Goal: Task Accomplishment & Management: Complete application form

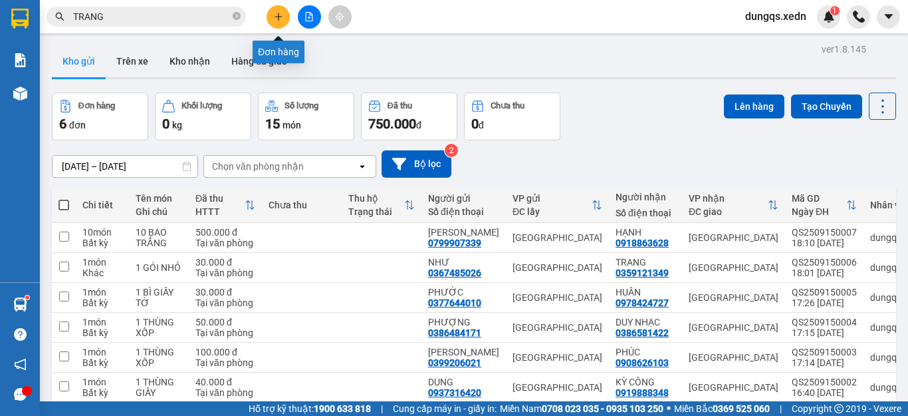
click at [277, 20] on icon "plus" at bounding box center [278, 16] width 9 height 9
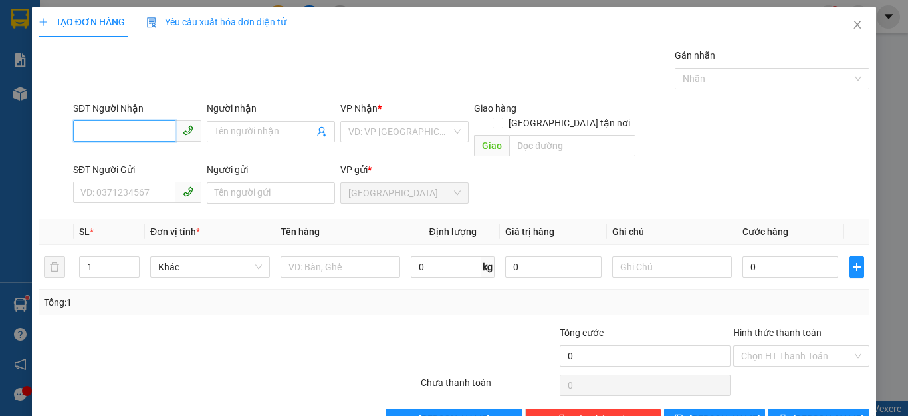
click at [80, 133] on input "SĐT Người Nhận" at bounding box center [124, 130] width 102 height 21
type input "0337577268"
click at [97, 156] on div "0337577268 - TÀI" at bounding box center [135, 158] width 110 height 15
type input "TÀI"
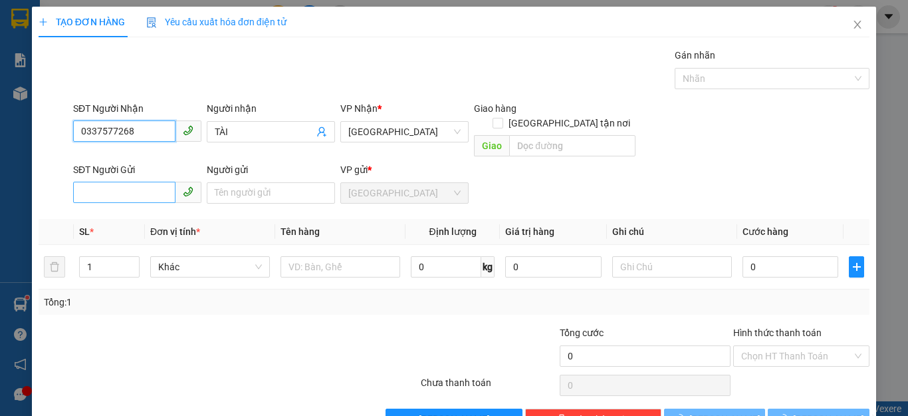
type input "100.000"
type input "0337577268"
click at [84, 182] on input "SĐT Người Gửi" at bounding box center [124, 192] width 102 height 21
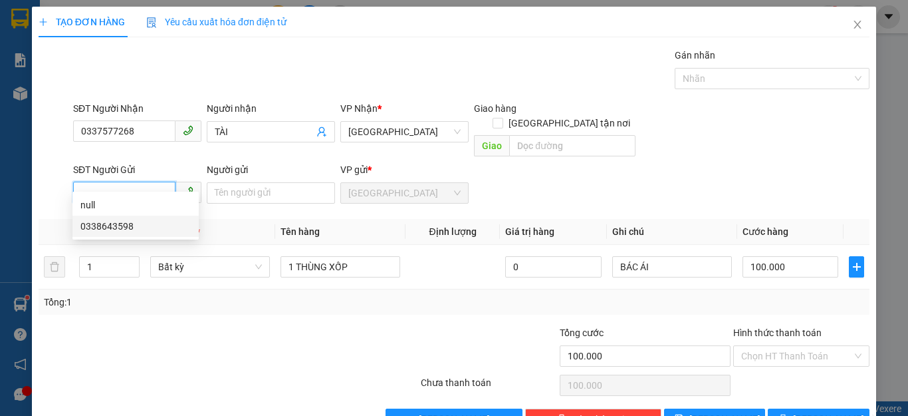
click at [112, 225] on div "0338643598" at bounding box center [135, 226] width 110 height 15
type input "0338643598"
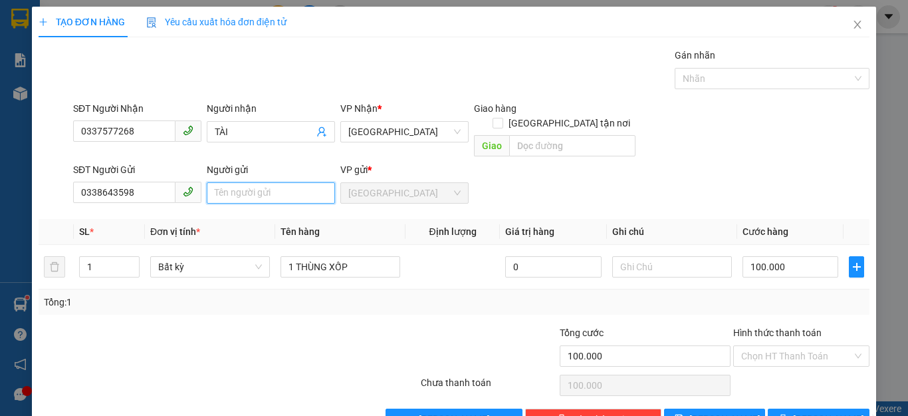
click at [217, 182] on input "Người gửi" at bounding box center [271, 192] width 128 height 21
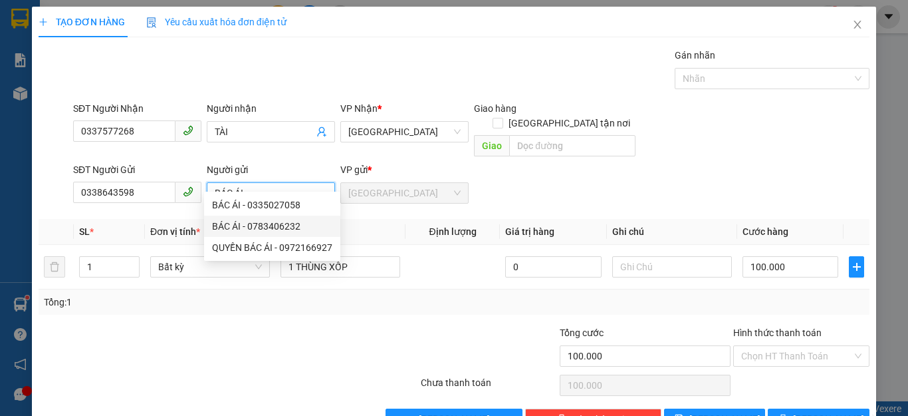
type input "BÁC ÁI"
click at [369, 325] on div at bounding box center [350, 348] width 139 height 47
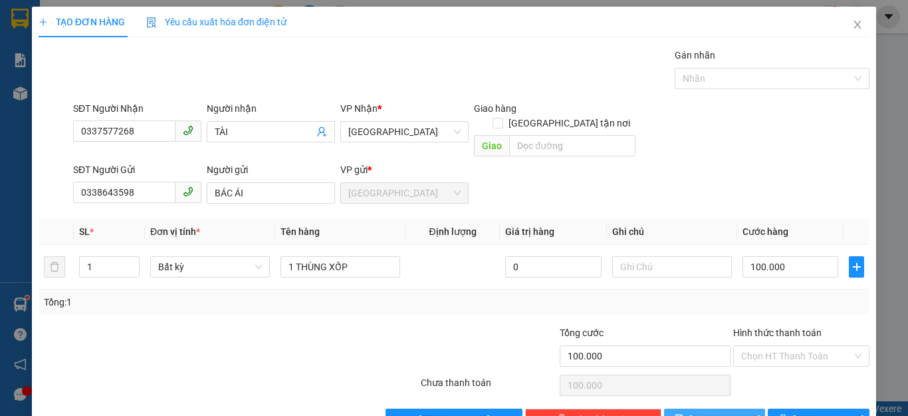
click at [723, 408] on button "[PERSON_NAME]" at bounding box center [715, 418] width 102 height 21
type input "0"
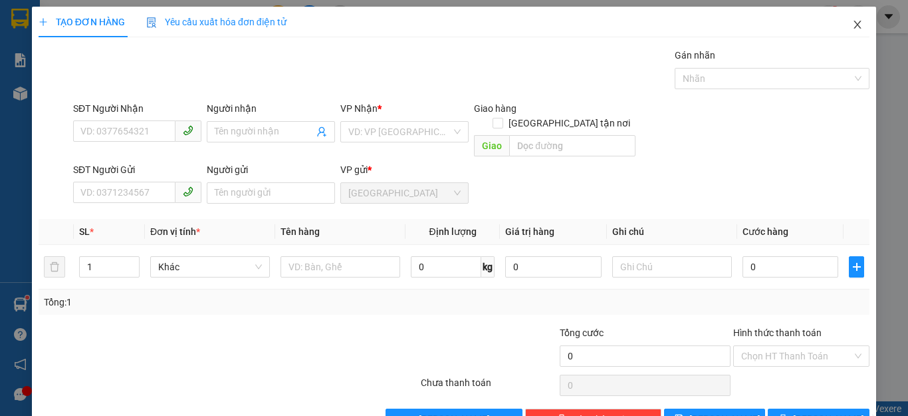
click at [853, 27] on icon "close" at bounding box center [858, 24] width 11 height 11
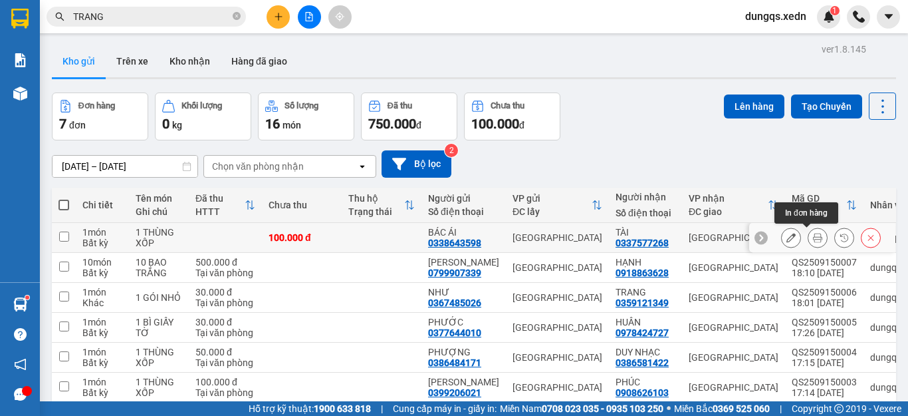
click at [813, 237] on icon at bounding box center [817, 237] width 9 height 9
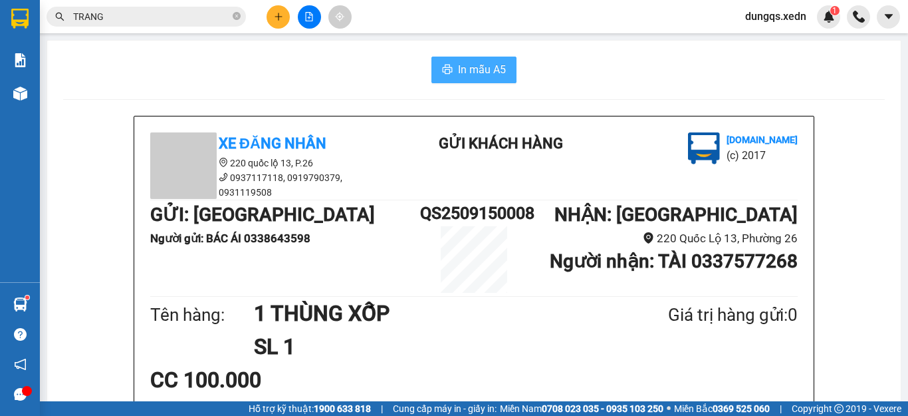
click at [458, 69] on span "In mẫu A5" at bounding box center [482, 69] width 48 height 17
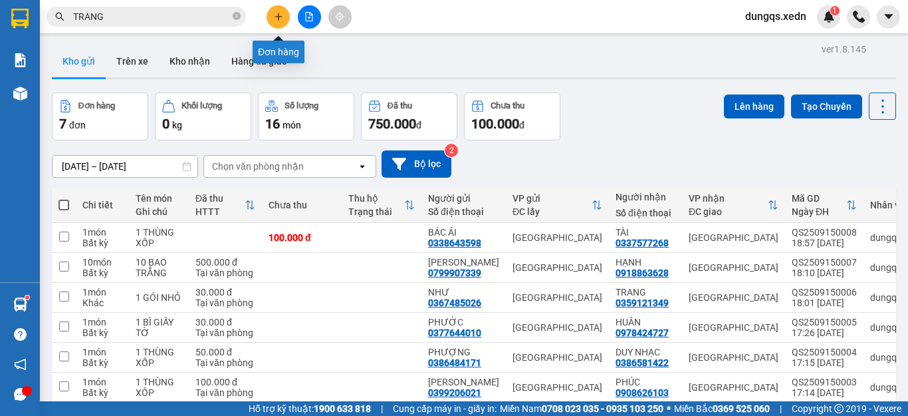
click at [276, 17] on icon "plus" at bounding box center [278, 16] width 9 height 9
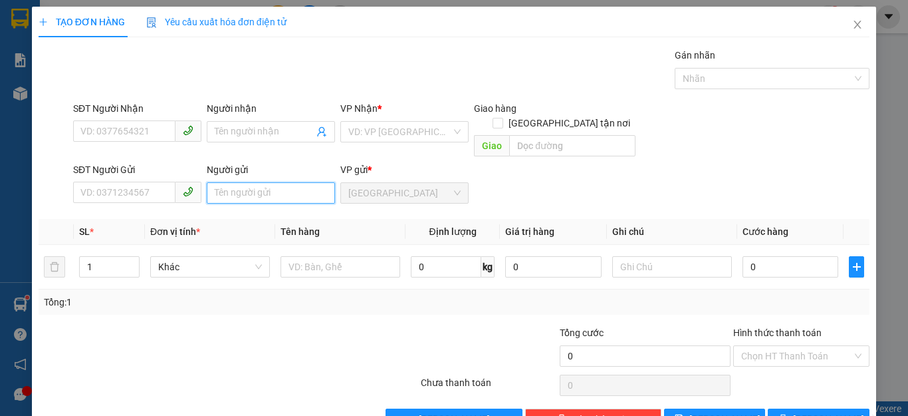
click at [216, 182] on input "Người gửi" at bounding box center [271, 192] width 128 height 21
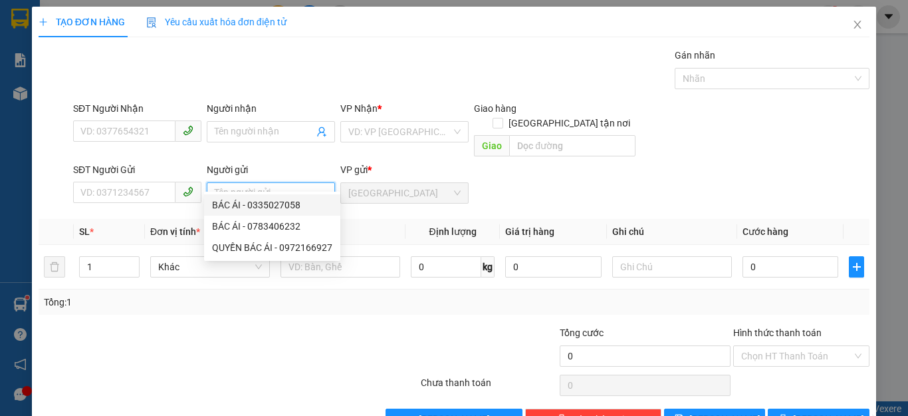
click at [233, 203] on div "BÁC ÁI - 0335027058" at bounding box center [272, 205] width 120 height 15
type input "0335027058"
type input "BÁC ÁI"
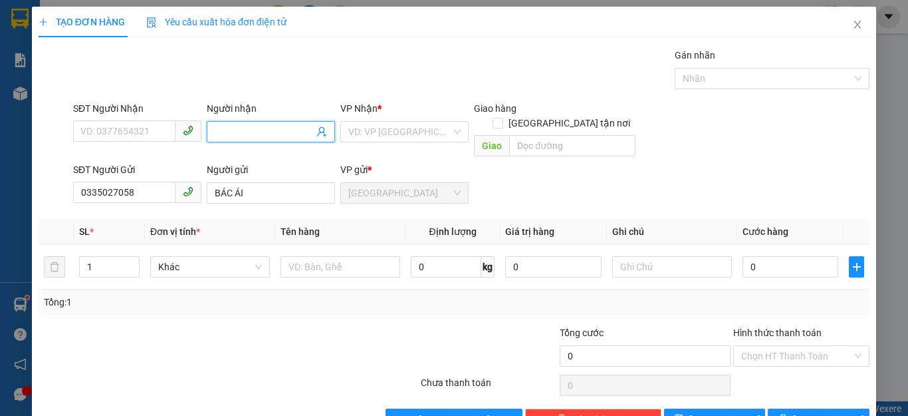
click at [221, 128] on input "Người nhận" at bounding box center [264, 131] width 99 height 15
type input "AN SƯƠNG"
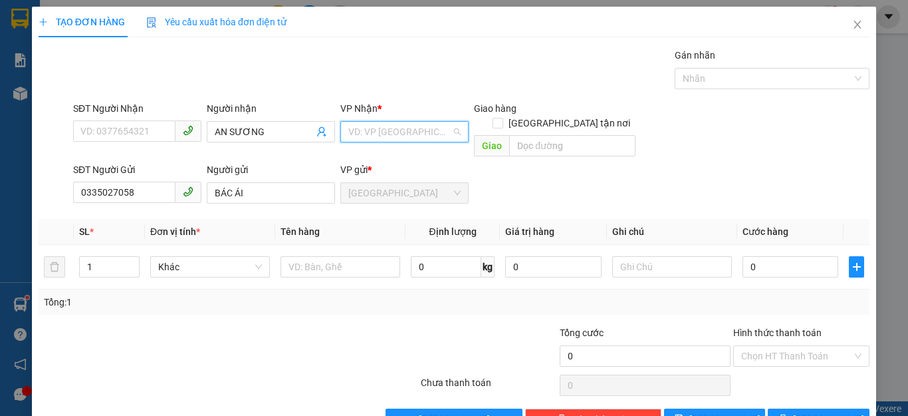
click at [410, 124] on input "search" at bounding box center [399, 132] width 103 height 20
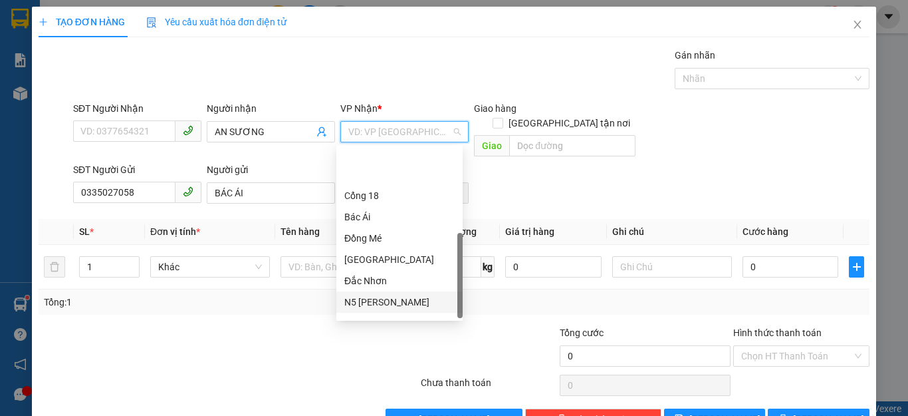
scroll to position [192, 0]
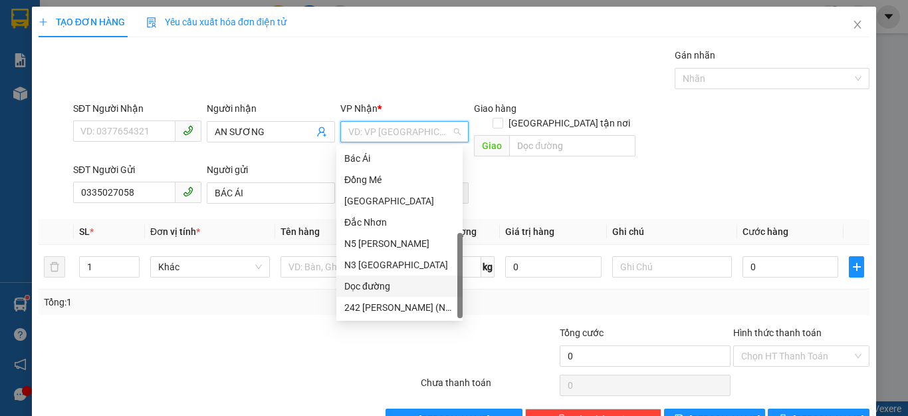
click at [381, 285] on div "Dọc đường" at bounding box center [399, 286] width 110 height 15
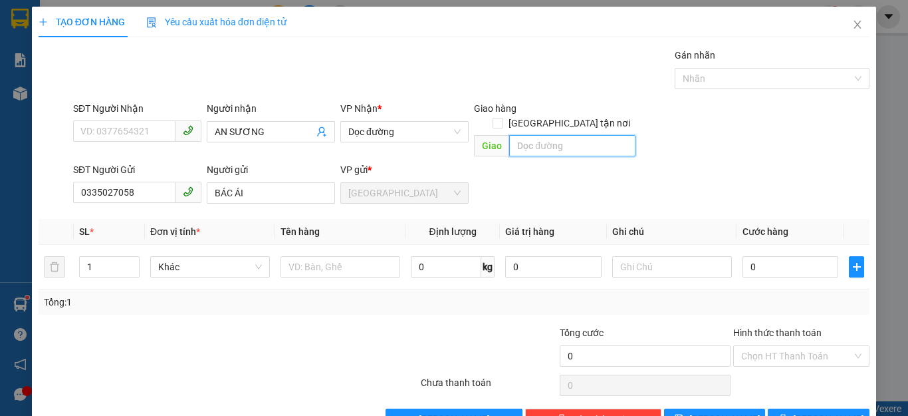
click at [517, 135] on input "text" at bounding box center [572, 145] width 126 height 21
type input "AN SƯƠNG"
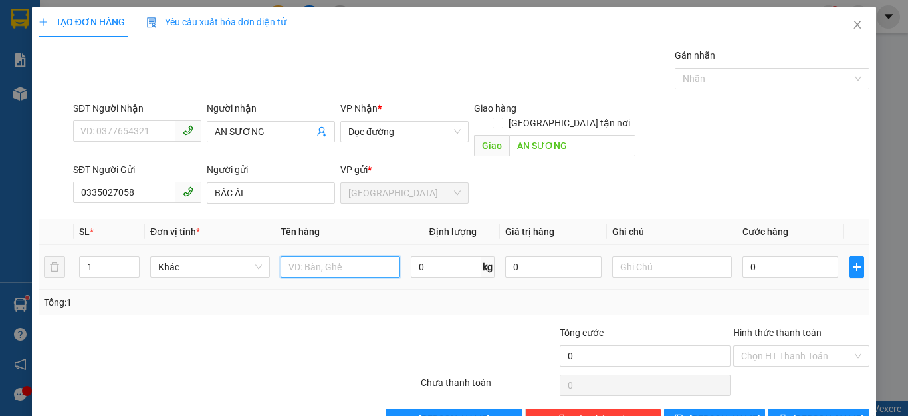
click at [289, 256] on input "text" at bounding box center [341, 266] width 120 height 21
type input "1 TÚM VẢI NHỎ"
click at [749, 256] on input "0" at bounding box center [791, 266] width 96 height 21
type input "6"
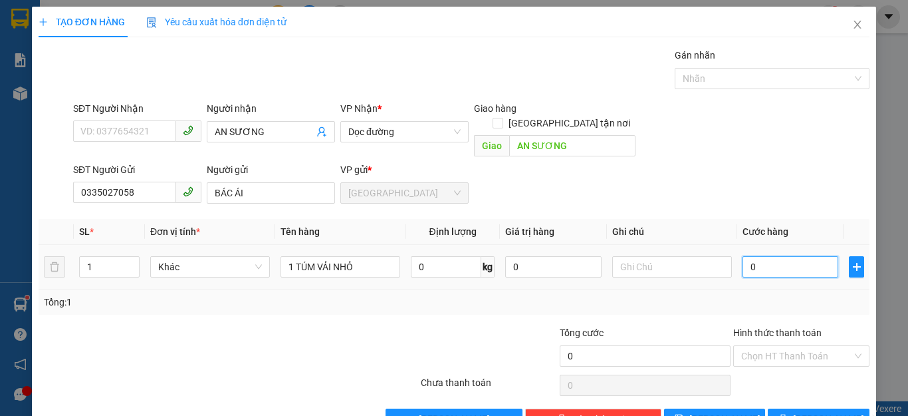
type input "6"
type input "60"
type input "60.000"
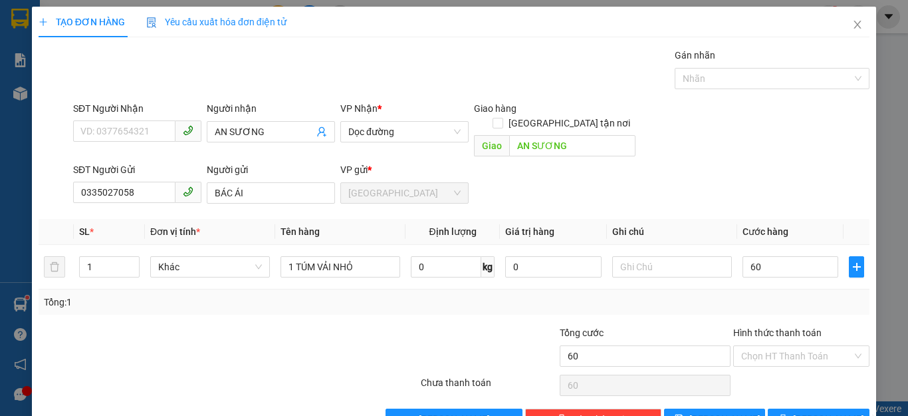
type input "60.000"
click at [815, 295] on div "Tổng: 1" at bounding box center [454, 302] width 821 height 15
click at [803, 346] on input "Hình thức thanh toán" at bounding box center [797, 356] width 111 height 20
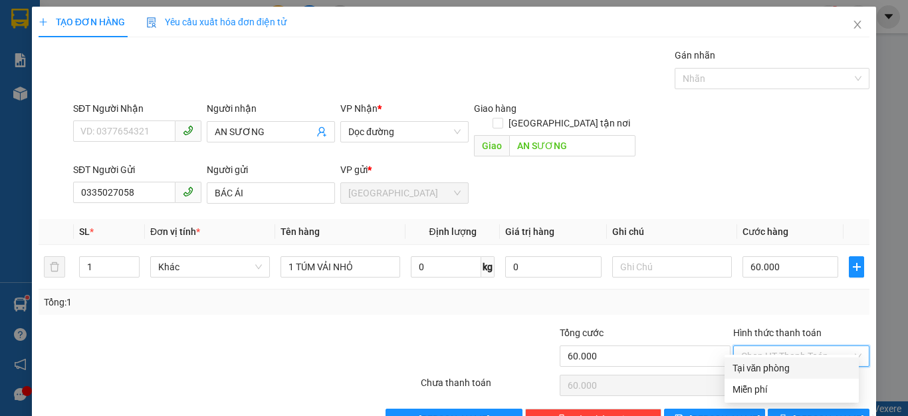
click at [779, 368] on div "Tại văn phòng" at bounding box center [792, 367] width 118 height 15
type input "0"
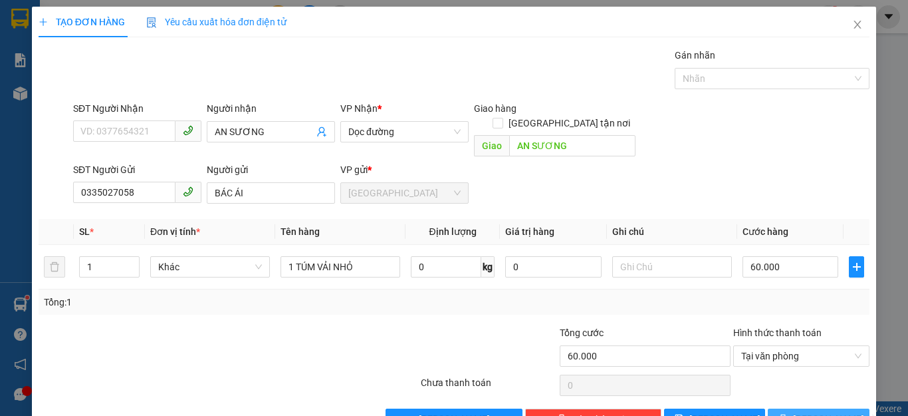
click at [788, 414] on icon "printer" at bounding box center [783, 418] width 9 height 9
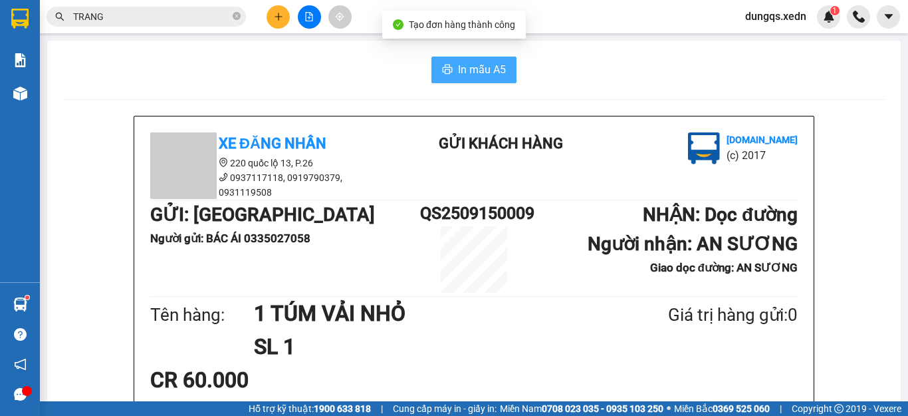
click at [466, 69] on span "In mẫu A5" at bounding box center [482, 69] width 48 height 17
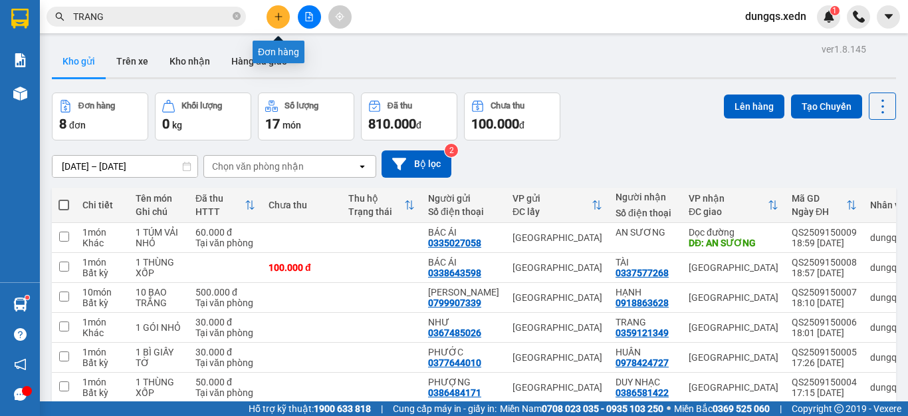
click at [278, 16] on icon "plus" at bounding box center [278, 16] width 9 height 9
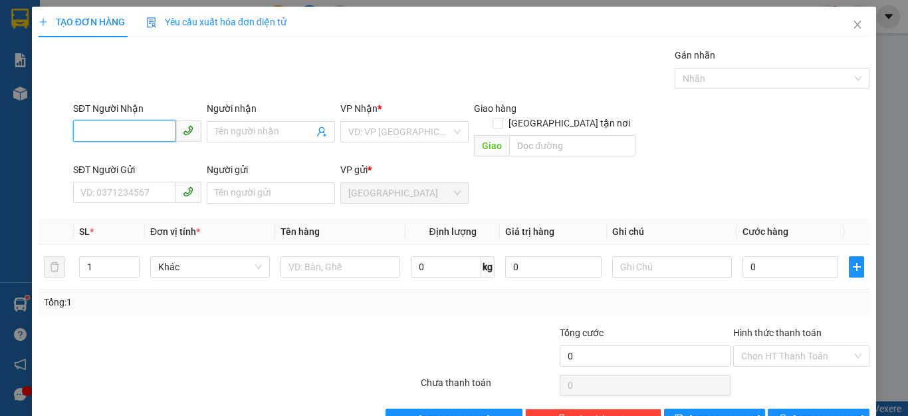
click at [80, 132] on input "SĐT Người Nhận" at bounding box center [124, 130] width 102 height 21
click at [102, 134] on input "0902232" at bounding box center [124, 130] width 102 height 21
click at [106, 132] on input "0902232" at bounding box center [124, 130] width 102 height 21
click at [114, 130] on input "090232" at bounding box center [124, 130] width 102 height 21
type input "0902324639"
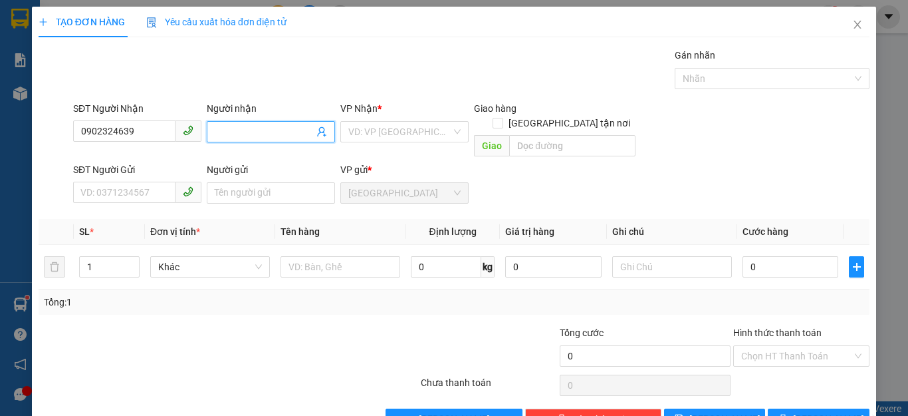
click at [217, 132] on input "Người nhận" at bounding box center [264, 131] width 99 height 15
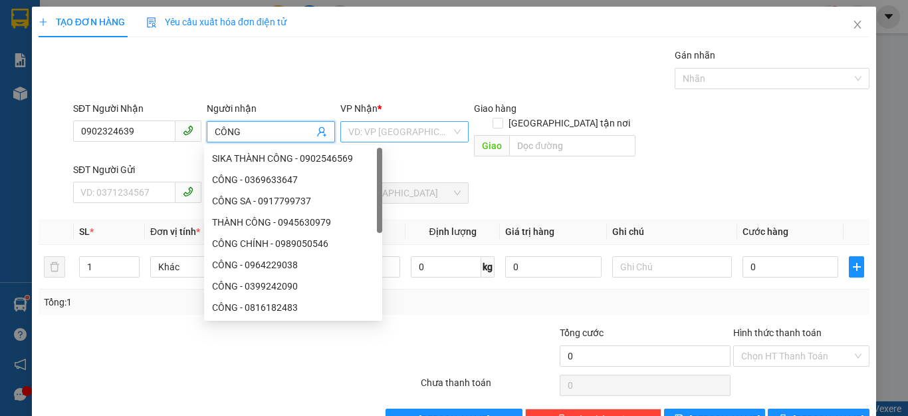
type input "CÔNG"
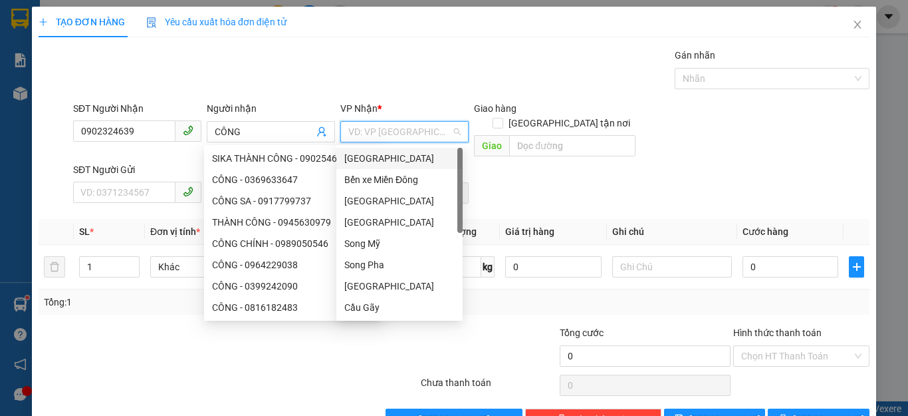
click at [414, 125] on input "search" at bounding box center [399, 132] width 103 height 20
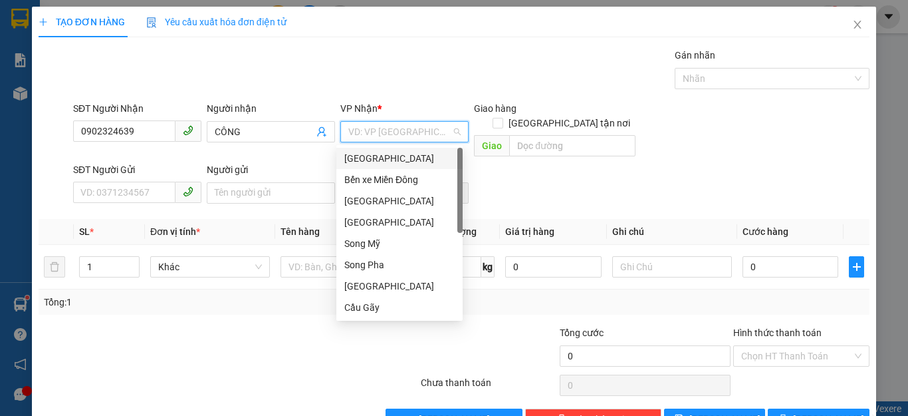
click at [367, 157] on div "[GEOGRAPHIC_DATA]" at bounding box center [399, 158] width 110 height 15
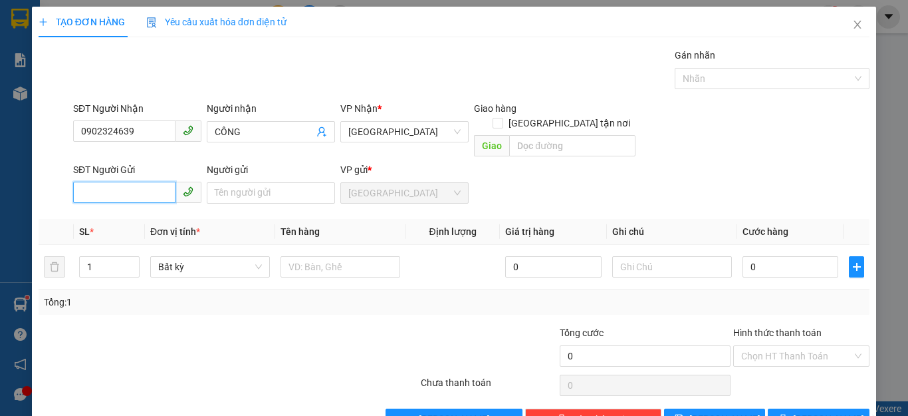
click at [80, 182] on input "SĐT Người Gửi" at bounding box center [124, 192] width 102 height 21
type input "0946090445"
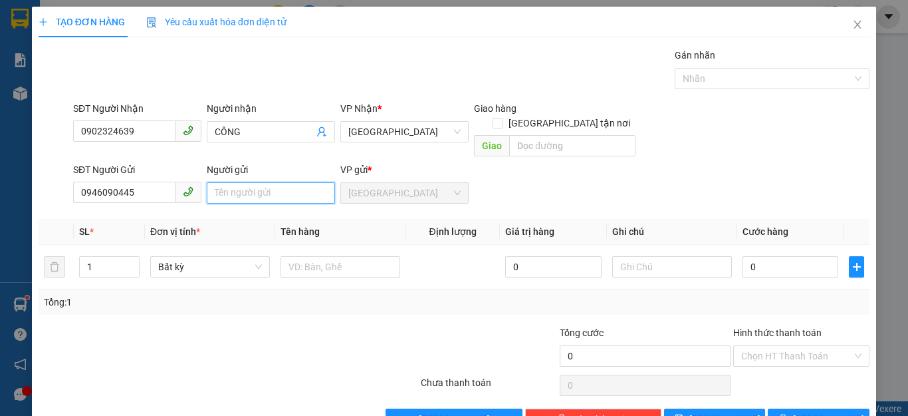
click at [221, 182] on input "Người gửi" at bounding box center [271, 192] width 128 height 21
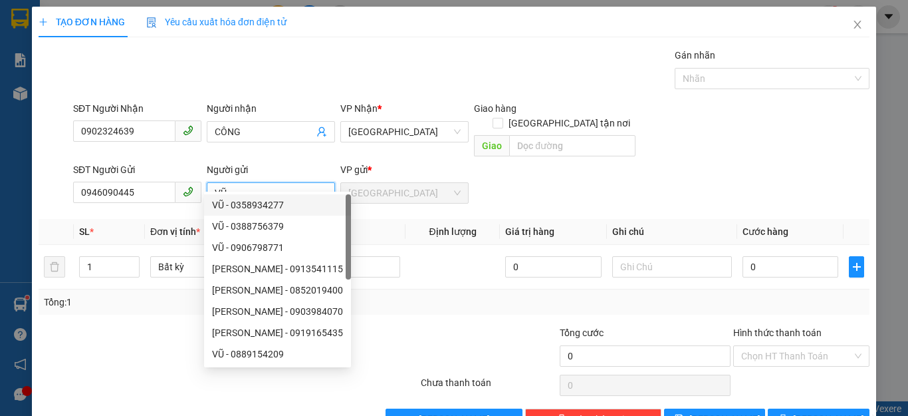
type input "VŨ"
click at [462, 325] on div at bounding box center [489, 348] width 139 height 47
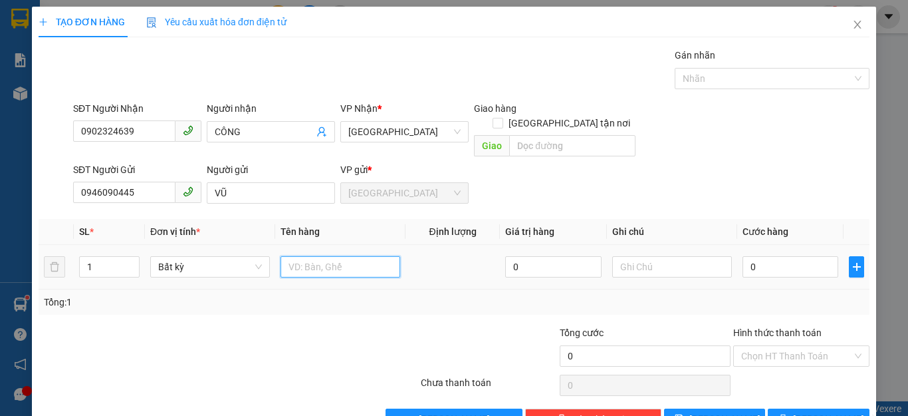
click at [293, 256] on input "text" at bounding box center [341, 266] width 120 height 21
type input "1 CON GÀ"
click at [757, 256] on input "0" at bounding box center [791, 266] width 96 height 21
type input "1"
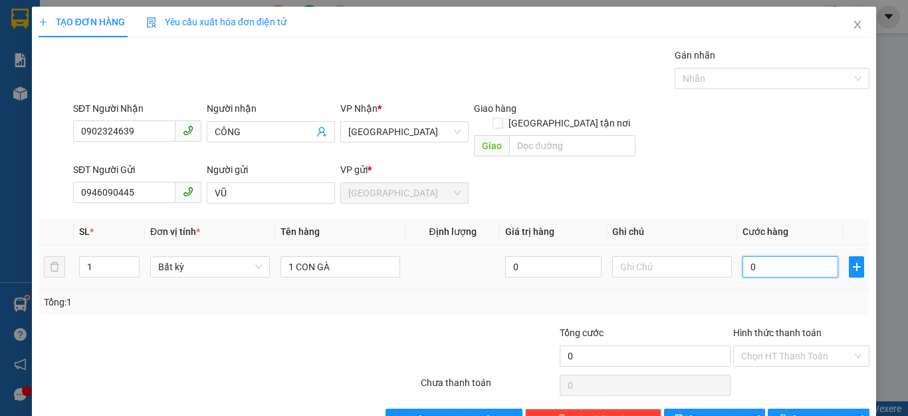
type input "1"
type input "10"
type input "100"
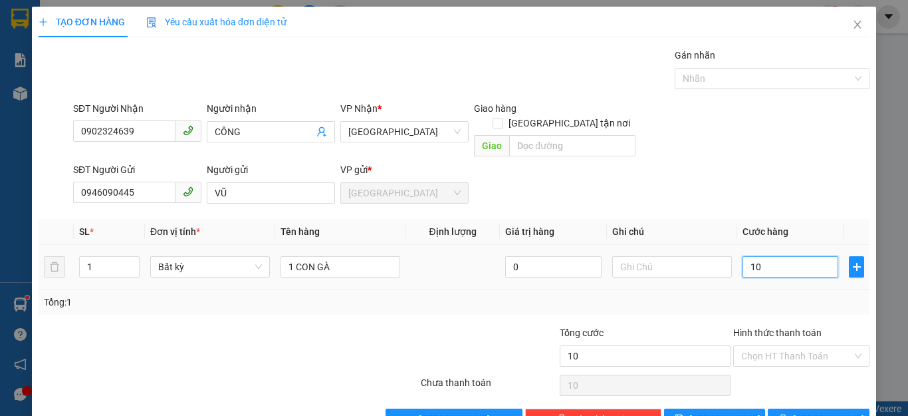
type input "100"
type input "100.000"
click at [791, 295] on div "Tổng: 1" at bounding box center [454, 302] width 821 height 15
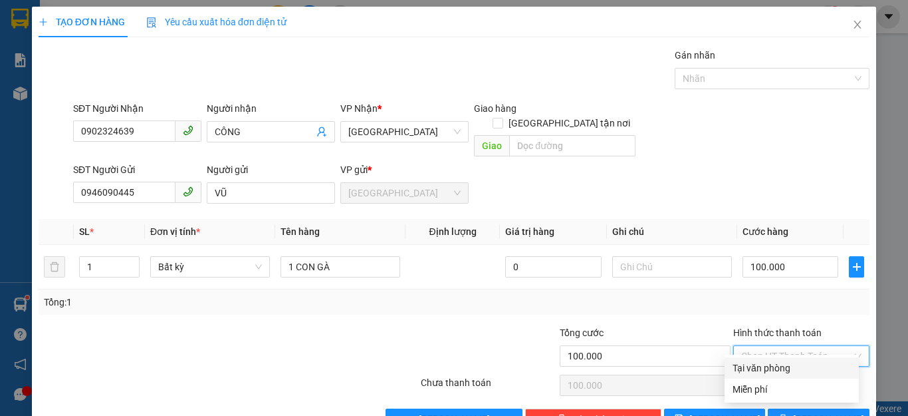
click at [795, 346] on input "Hình thức thanh toán" at bounding box center [797, 356] width 111 height 20
click at [773, 367] on div "Tại văn phòng" at bounding box center [792, 367] width 118 height 15
type input "0"
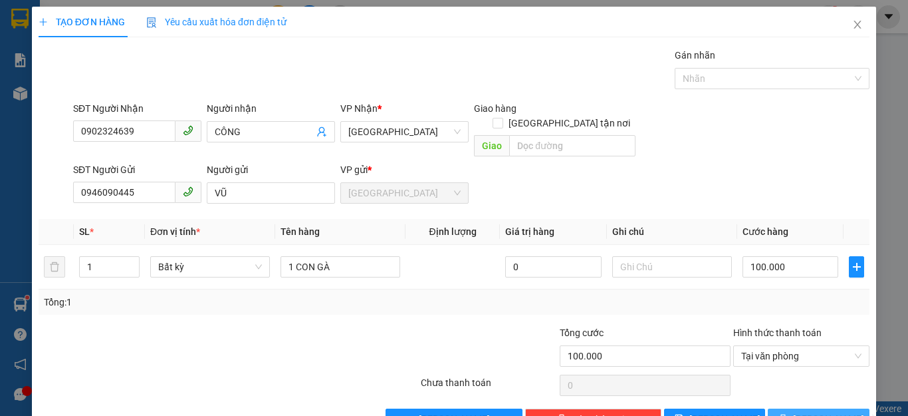
click at [788, 414] on icon "printer" at bounding box center [783, 418] width 9 height 9
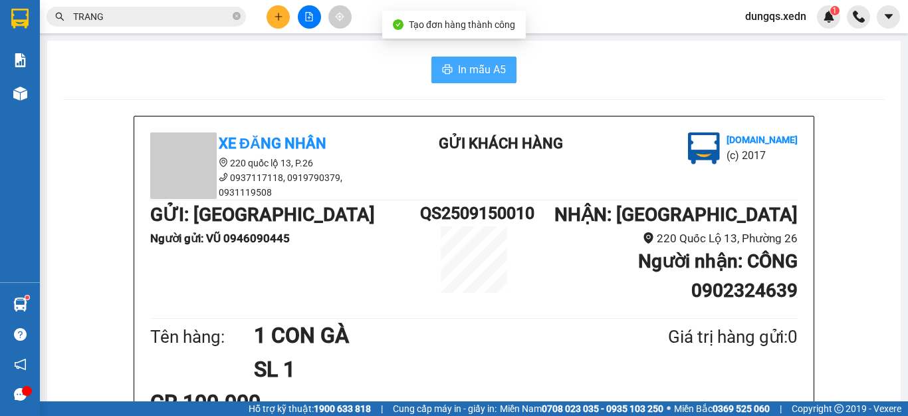
click at [472, 70] on span "In mẫu A5" at bounding box center [482, 69] width 48 height 17
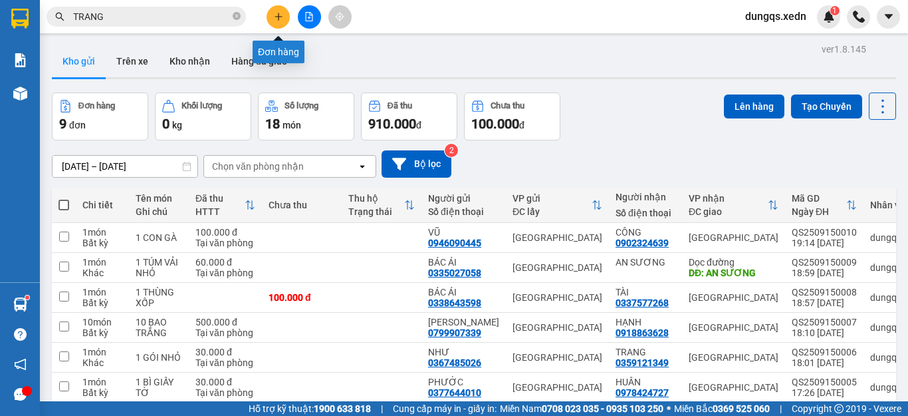
click at [282, 17] on icon "plus" at bounding box center [278, 16] width 9 height 9
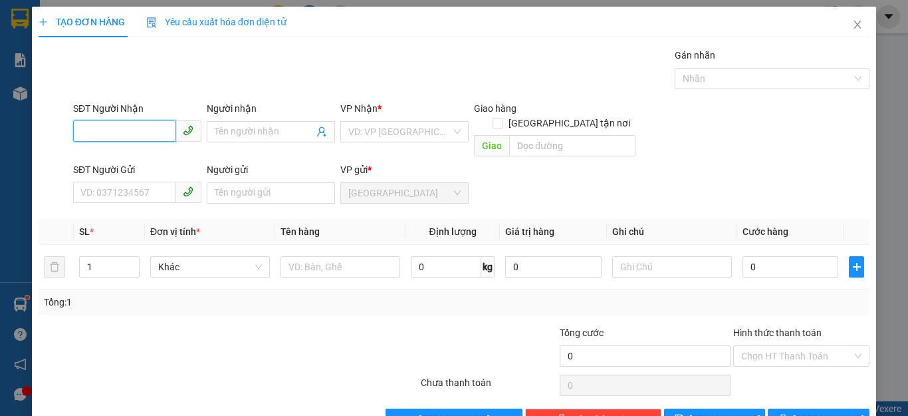
click at [79, 130] on input "SĐT Người Nhận" at bounding box center [124, 130] width 102 height 21
click at [80, 132] on input "SĐT Người Nhận" at bounding box center [124, 130] width 102 height 21
click at [113, 154] on div "0382526265 - [GEOGRAPHIC_DATA]" at bounding box center [155, 158] width 150 height 15
type input "0382526265"
type input "ĐỨC"
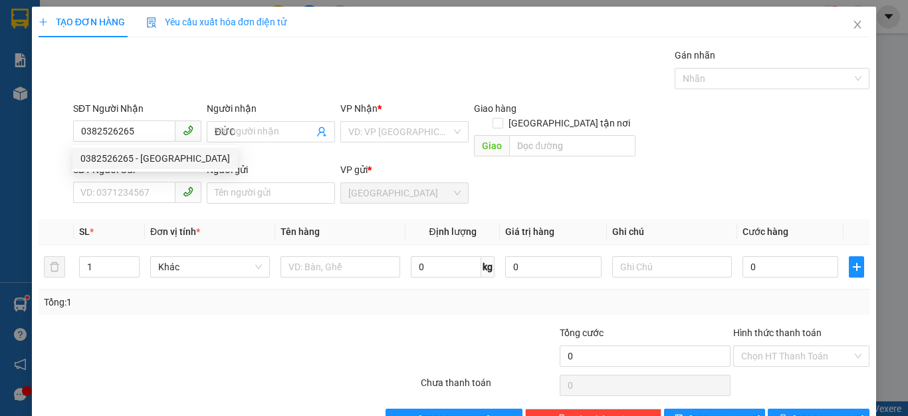
type input "100.000"
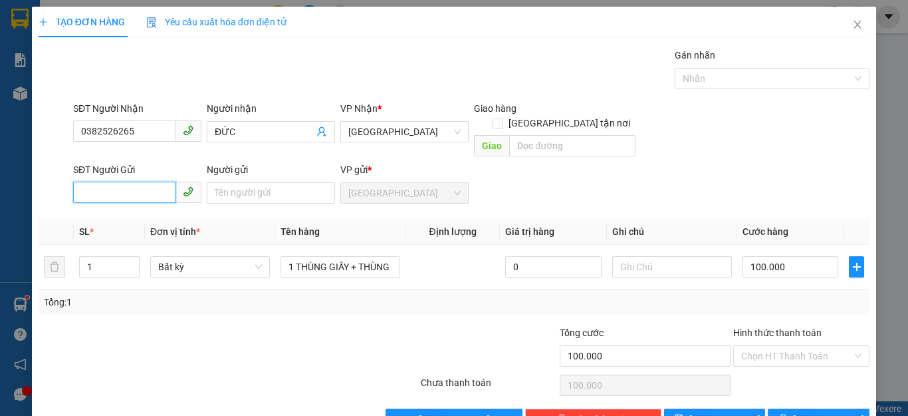
click at [89, 182] on input "SĐT Người Gửi" at bounding box center [124, 192] width 102 height 21
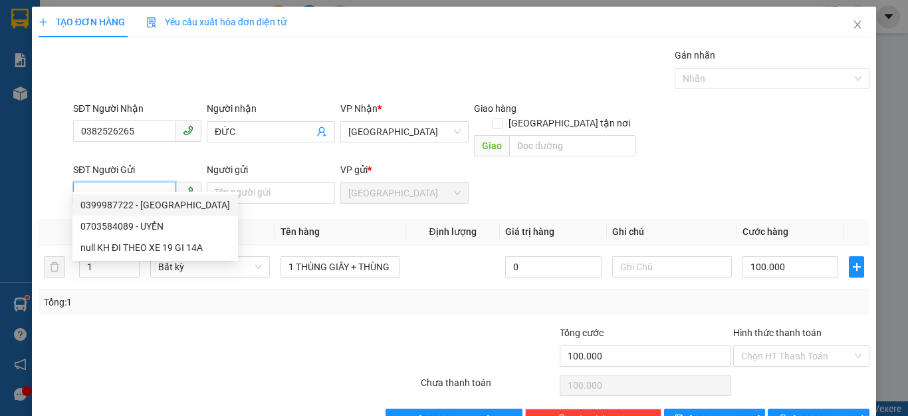
click at [107, 203] on div "0399987722 - [GEOGRAPHIC_DATA]" at bounding box center [155, 205] width 150 height 15
type input "0399987722"
type input "HÀ"
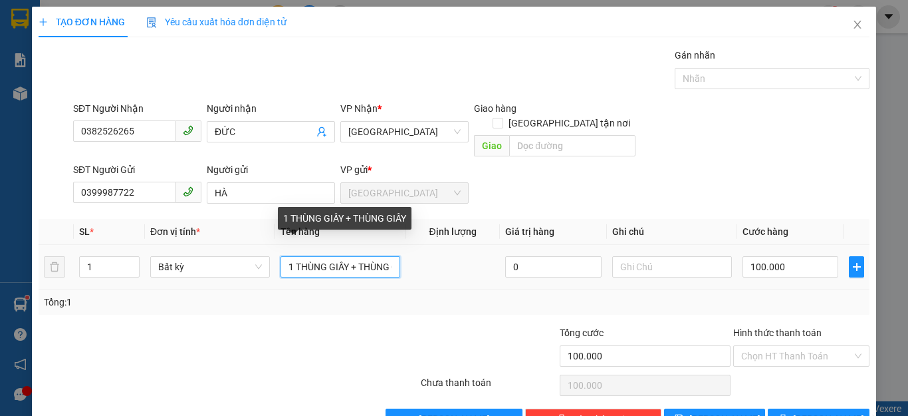
drag, startPoint x: 354, startPoint y: 252, endPoint x: 295, endPoint y: 254, distance: 59.9
click at [295, 256] on input "1 THÙNG GIẤY + THÙNG GIẤY" at bounding box center [341, 266] width 120 height 21
drag, startPoint x: 358, startPoint y: 253, endPoint x: 333, endPoint y: 254, distance: 24.6
click at [333, 256] on input "1 THÙNG GIẤY" at bounding box center [341, 266] width 120 height 21
click at [360, 256] on input "1 THÙNG GIẤY" at bounding box center [341, 266] width 120 height 21
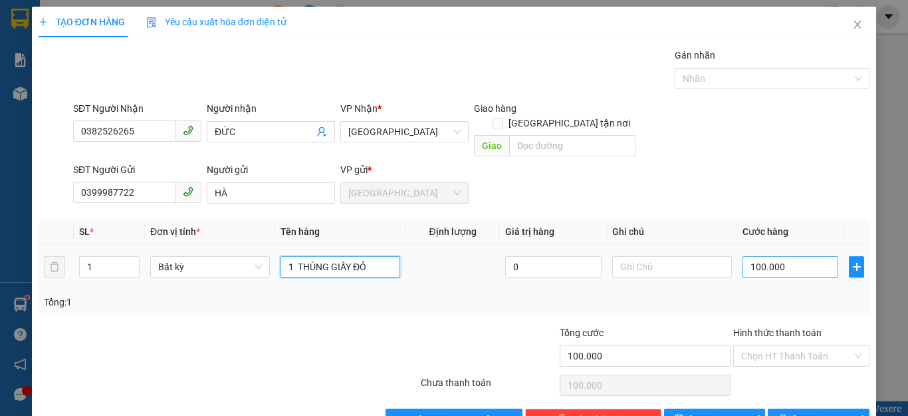
type input "1 THÙNG GIẤY ĐỎ"
click at [779, 256] on input "100.000" at bounding box center [791, 266] width 96 height 21
type input "0"
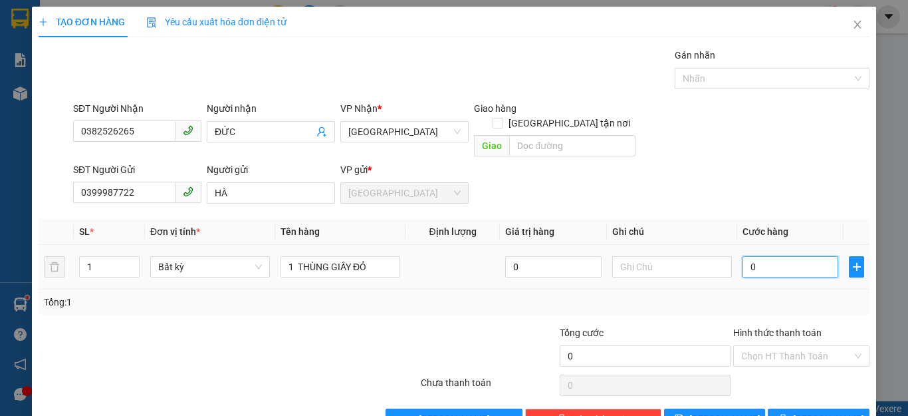
type input "6"
type input "06"
type input "60"
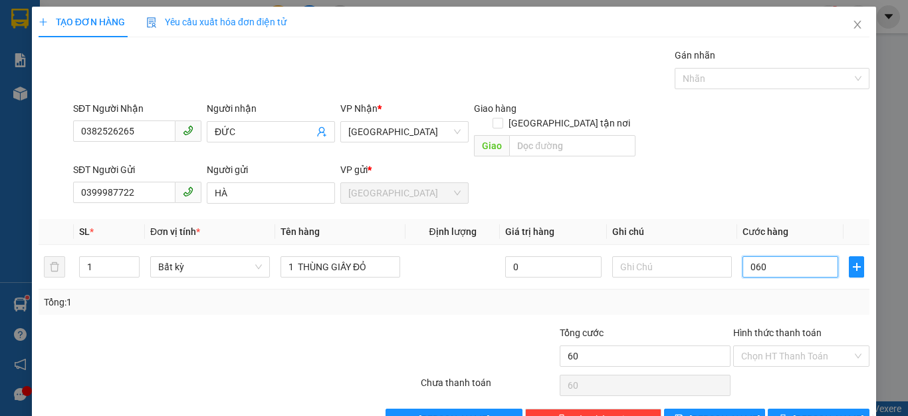
type input "060"
type input "60.000"
click at [804, 289] on div "Tổng: 1" at bounding box center [454, 301] width 831 height 25
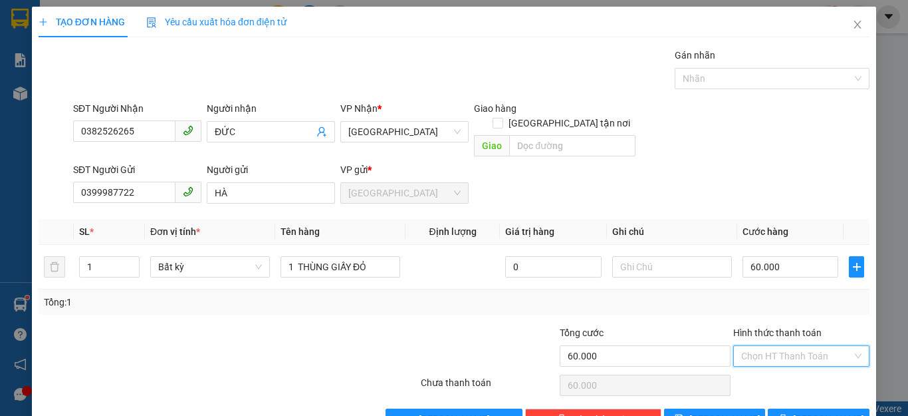
click at [796, 346] on input "Hình thức thanh toán" at bounding box center [797, 356] width 111 height 20
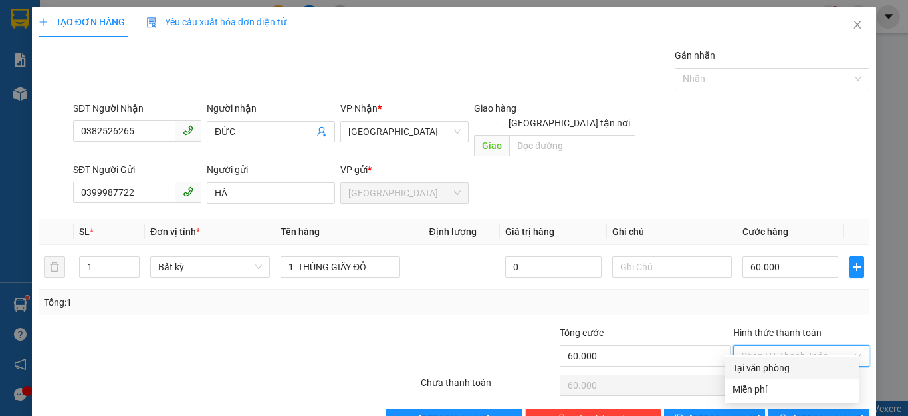
click at [777, 364] on div "Tại văn phòng" at bounding box center [792, 367] width 118 height 15
type input "0"
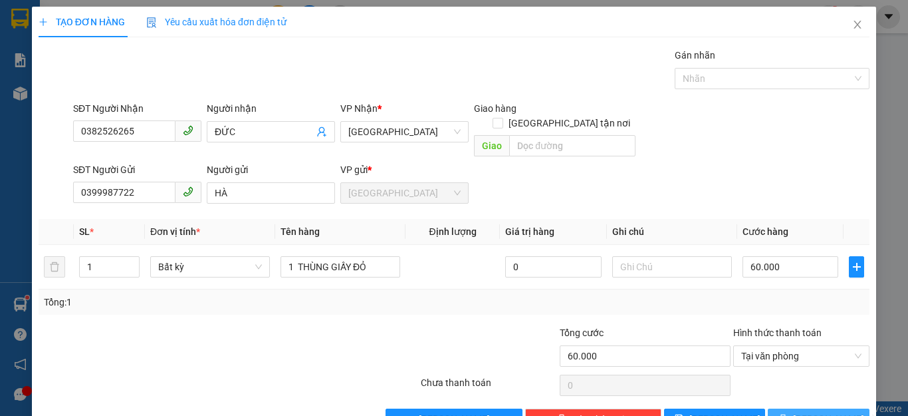
click at [797, 408] on button "[PERSON_NAME] và In" at bounding box center [819, 418] width 102 height 21
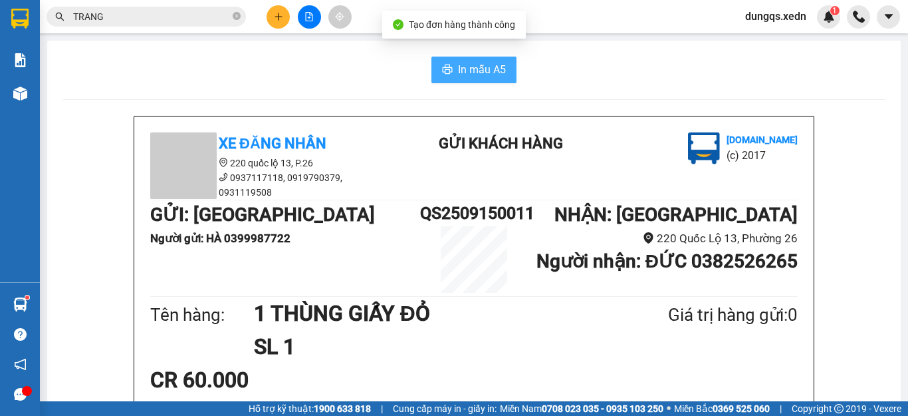
click at [469, 71] on span "In mẫu A5" at bounding box center [482, 69] width 48 height 17
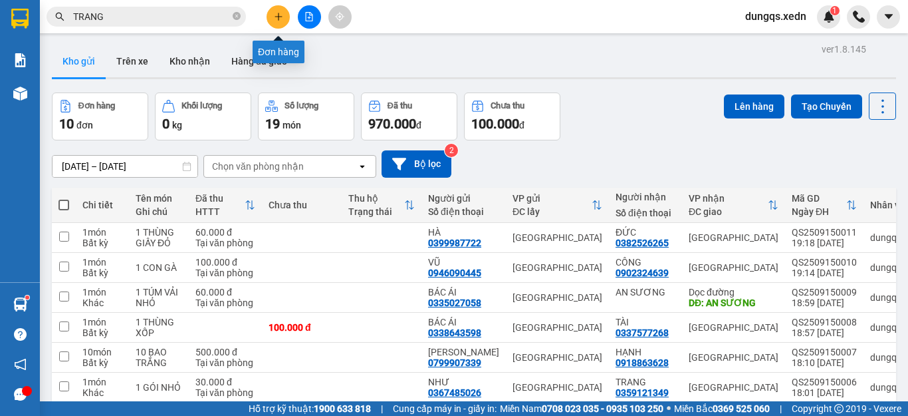
click at [274, 19] on icon "plus" at bounding box center [278, 16] width 9 height 9
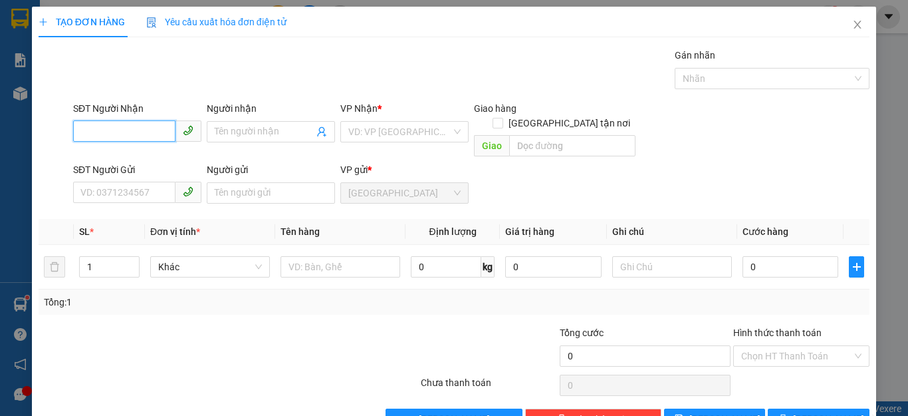
click at [81, 133] on input "SĐT Người Nhận" at bounding box center [124, 130] width 102 height 21
type input "0586045226"
click at [226, 130] on input "Người nhận" at bounding box center [264, 131] width 99 height 15
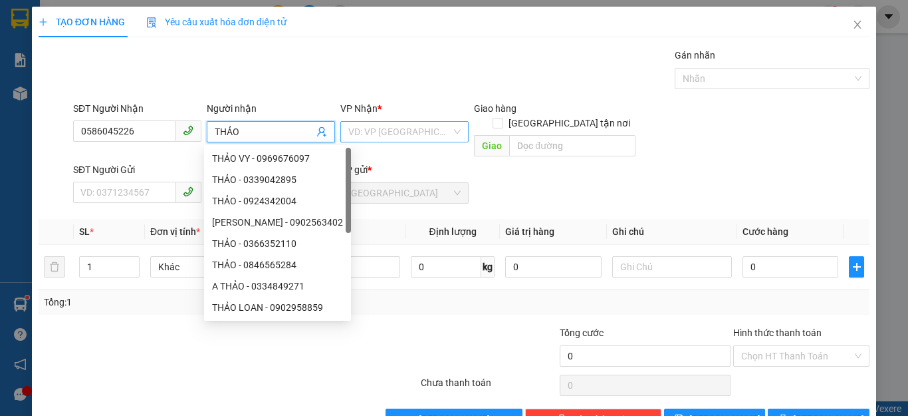
type input "THẢO"
click at [432, 134] on input "search" at bounding box center [399, 132] width 103 height 20
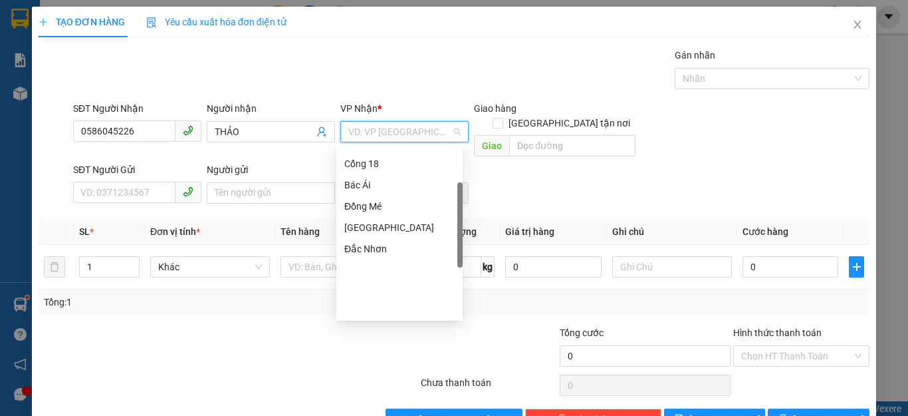
scroll to position [192, 0]
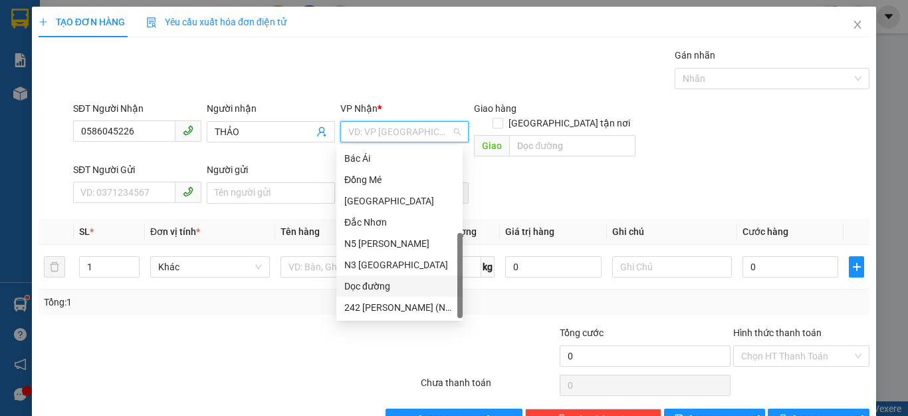
click at [364, 285] on div "Dọc đường" at bounding box center [399, 286] width 110 height 15
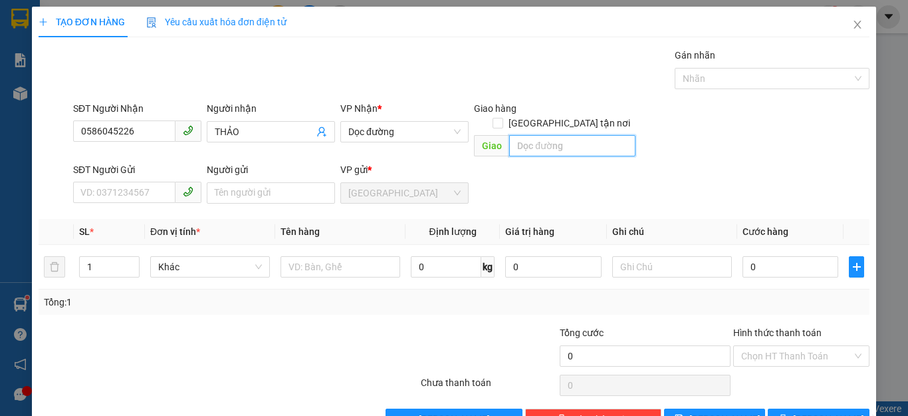
click at [511, 136] on input "text" at bounding box center [572, 145] width 126 height 21
type input "VÒNG XOAY TAM HIỆP"
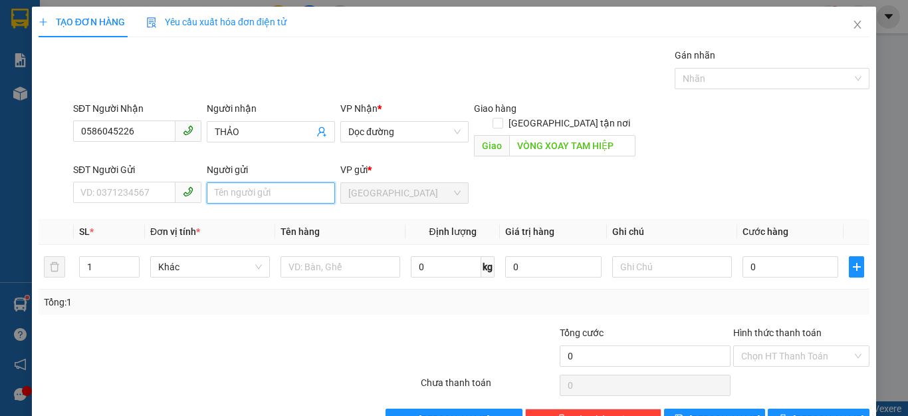
click at [207, 182] on input "Người gửi" at bounding box center [271, 192] width 128 height 21
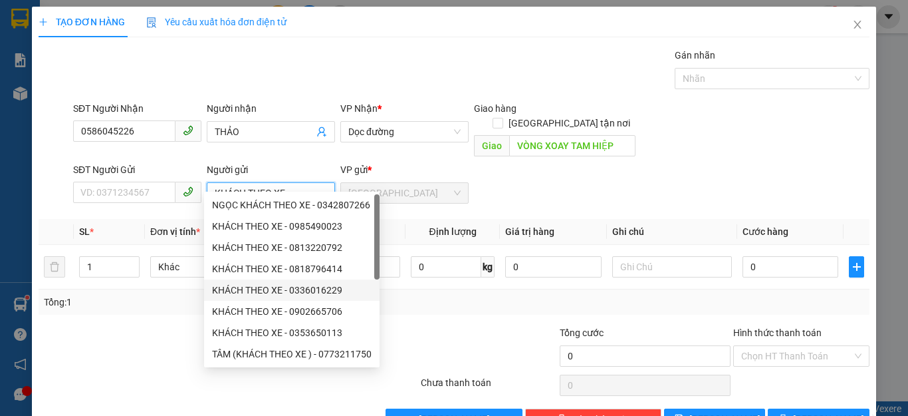
type input "KHÁCH THEO XE"
click at [479, 301] on div "Transit Pickup Surcharge Ids Transit Deliver Surcharge Ids Transit Deliver Surc…" at bounding box center [454, 239] width 831 height 382
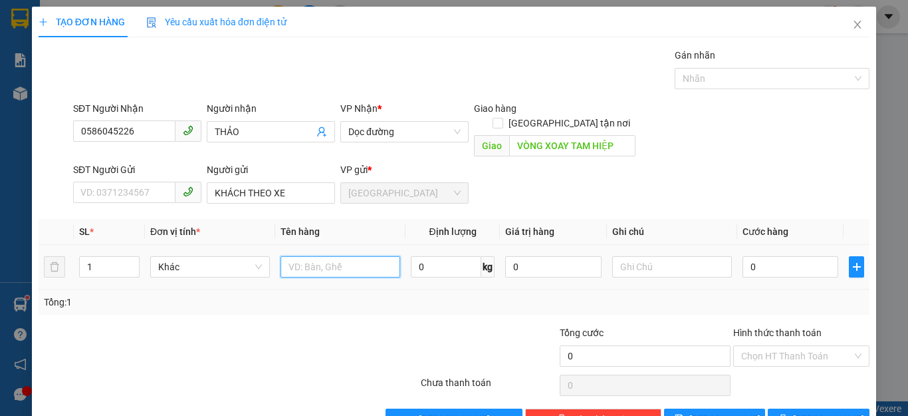
click at [283, 256] on input "text" at bounding box center [341, 266] width 120 height 21
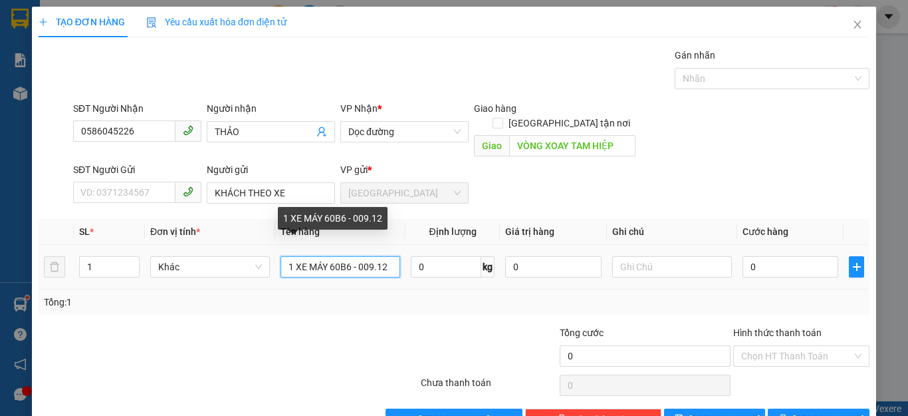
click at [325, 256] on input "1 XE MÁY 60B6 - 009.12" at bounding box center [341, 266] width 120 height 21
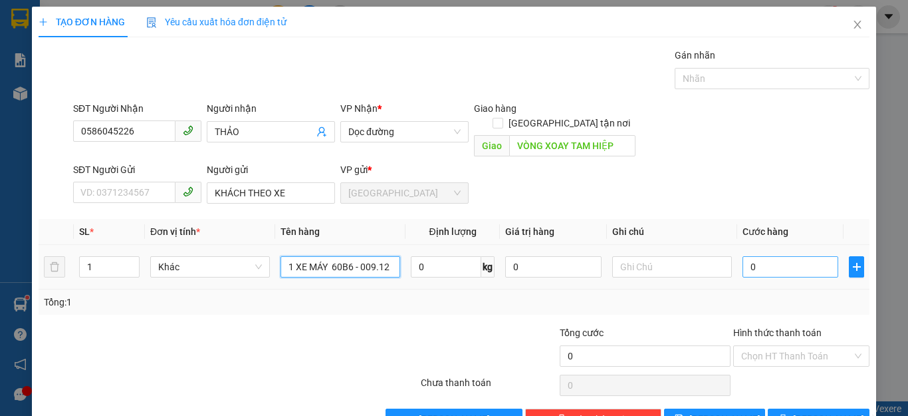
type input "1 XE MÁY 60B6 - 009.12"
click at [766, 256] on input "0" at bounding box center [791, 266] width 96 height 21
type input "4"
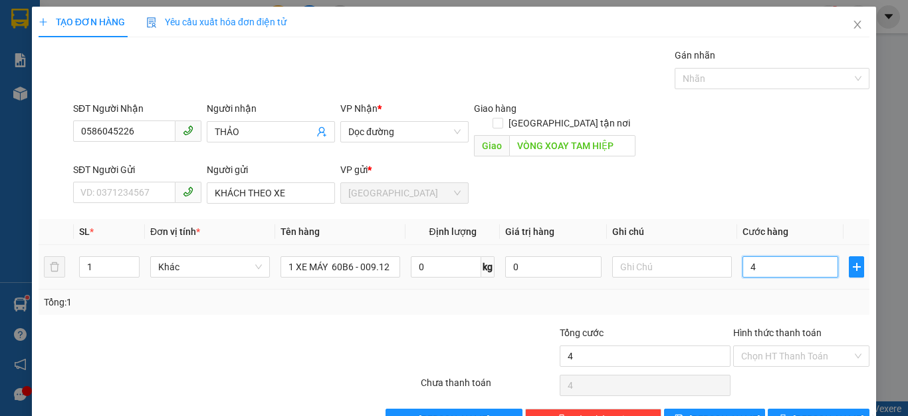
type input "40"
type input "400"
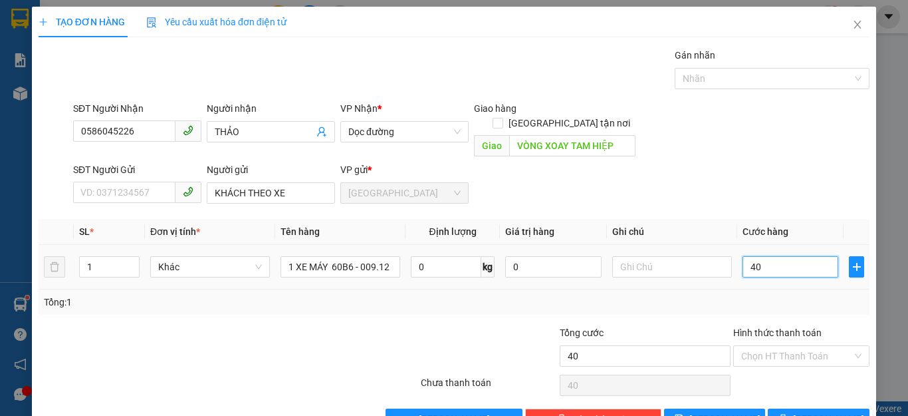
type input "400"
type input "400.000"
click at [807, 295] on div "Tổng: 1" at bounding box center [454, 302] width 821 height 15
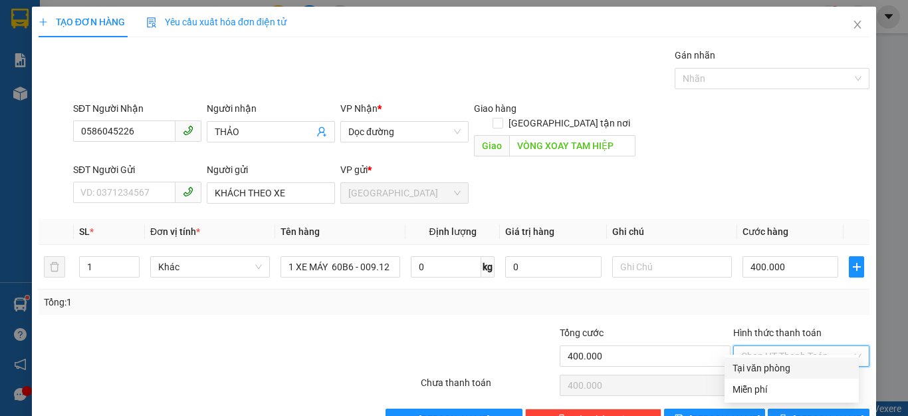
click at [795, 346] on input "Hình thức thanh toán" at bounding box center [797, 356] width 111 height 20
click at [773, 366] on div "Tại văn phòng" at bounding box center [792, 367] width 118 height 15
type input "0"
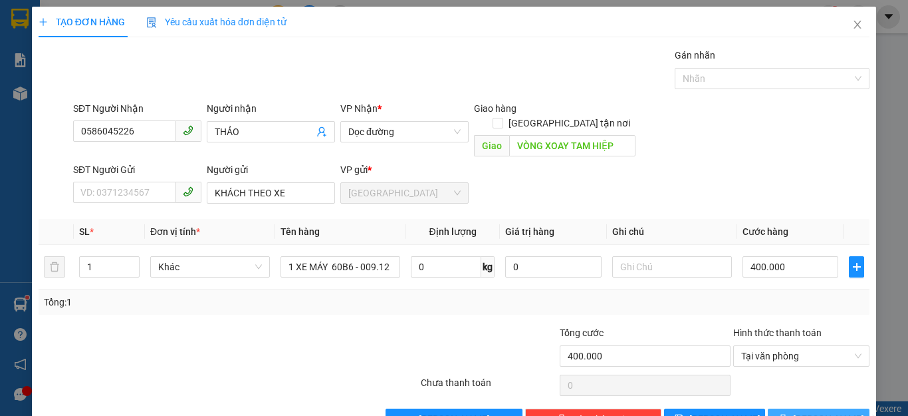
click at [788, 414] on icon "printer" at bounding box center [783, 418] width 9 height 9
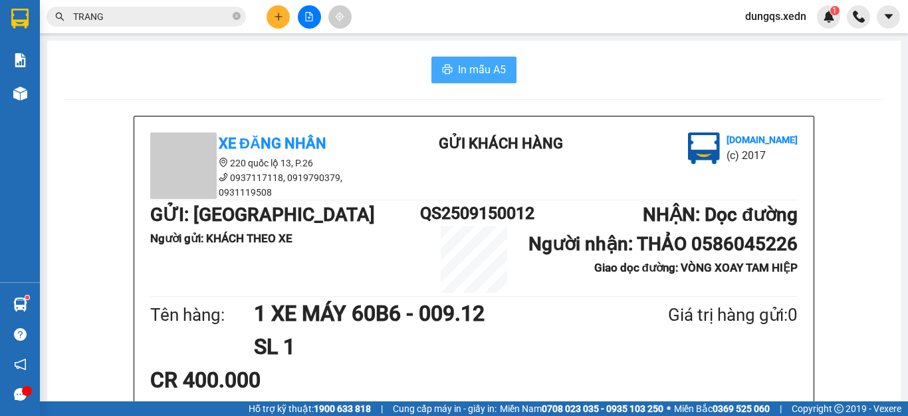
click at [466, 66] on span "In mẫu A5" at bounding box center [482, 69] width 48 height 17
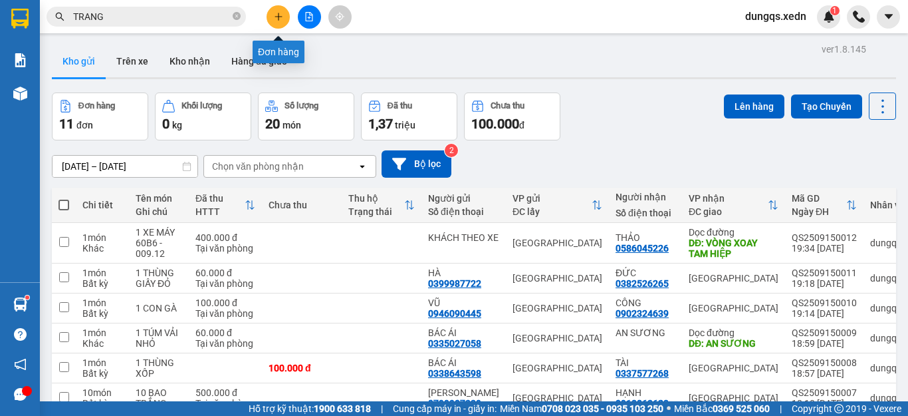
click at [278, 15] on icon "plus" at bounding box center [278, 16] width 9 height 9
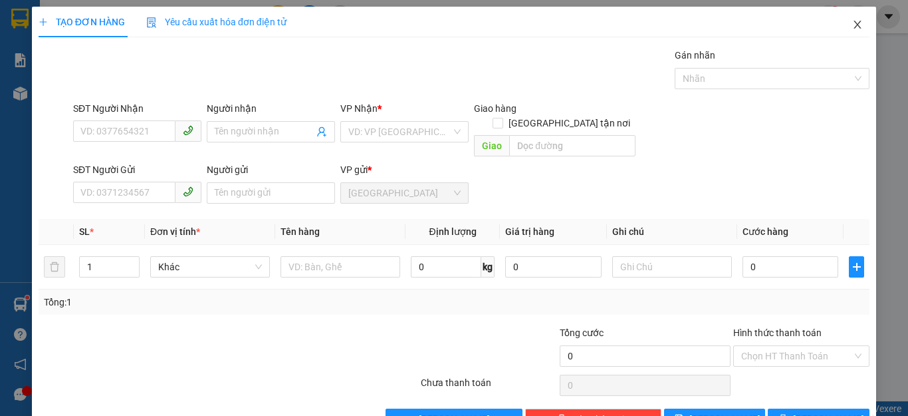
click at [853, 25] on icon "close" at bounding box center [858, 24] width 11 height 11
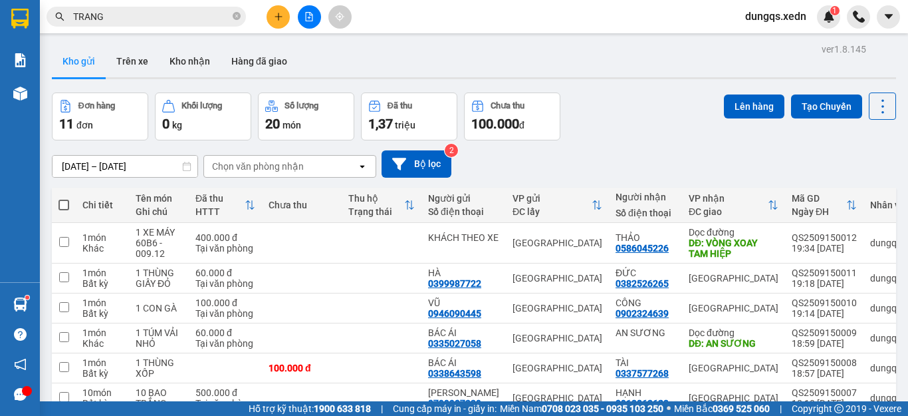
click at [110, 21] on input "TRANG" at bounding box center [151, 16] width 157 height 15
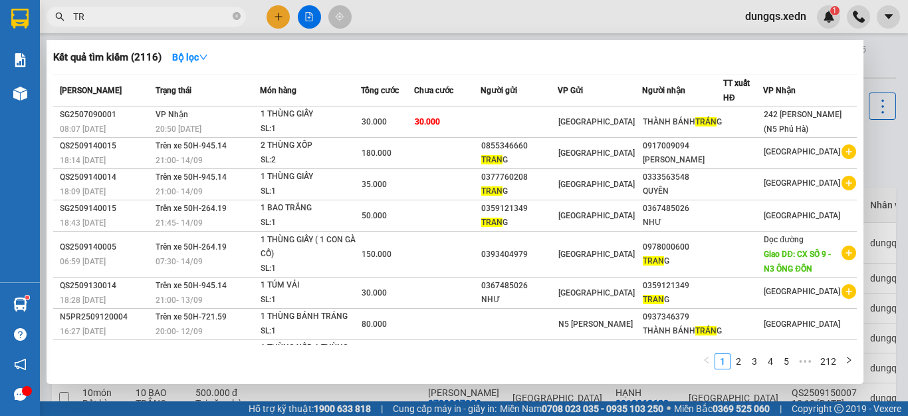
type input "T"
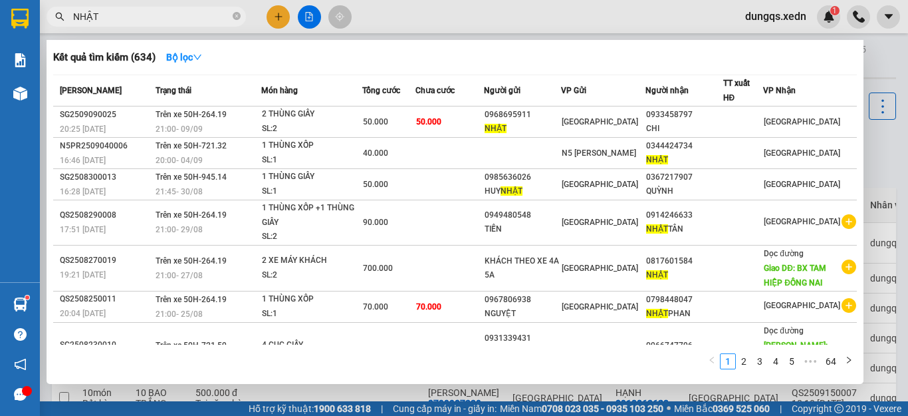
type input "NHẬT"
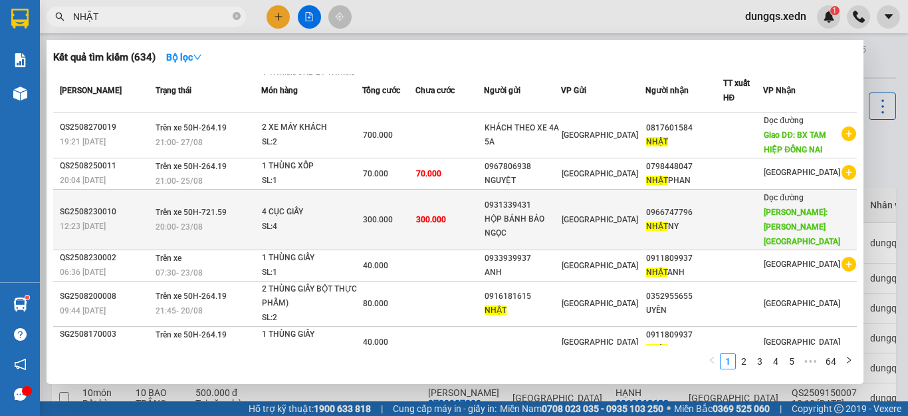
scroll to position [146, 0]
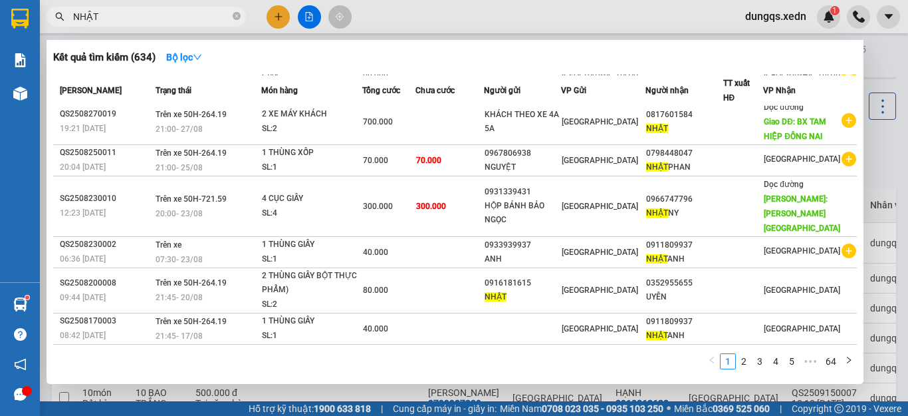
click at [276, 17] on div at bounding box center [454, 208] width 908 height 416
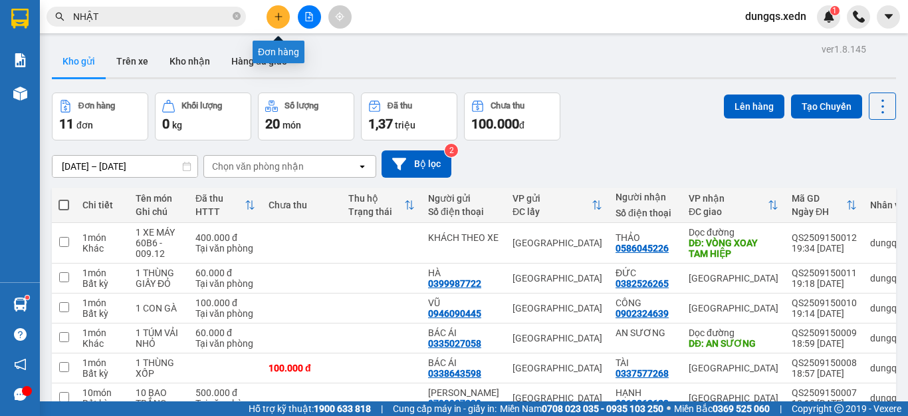
click at [275, 16] on icon "plus" at bounding box center [278, 16] width 9 height 9
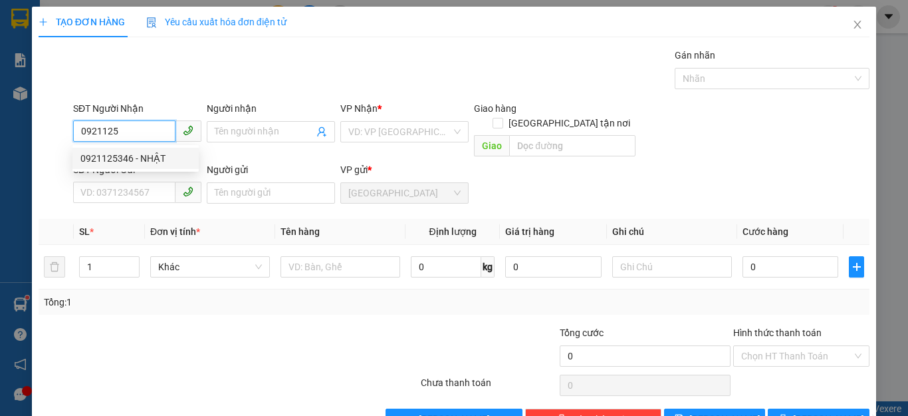
click at [110, 161] on div "0921125346 - NHẬT" at bounding box center [135, 158] width 110 height 15
type input "0921125346"
type input "NHẬT"
type input "100.000"
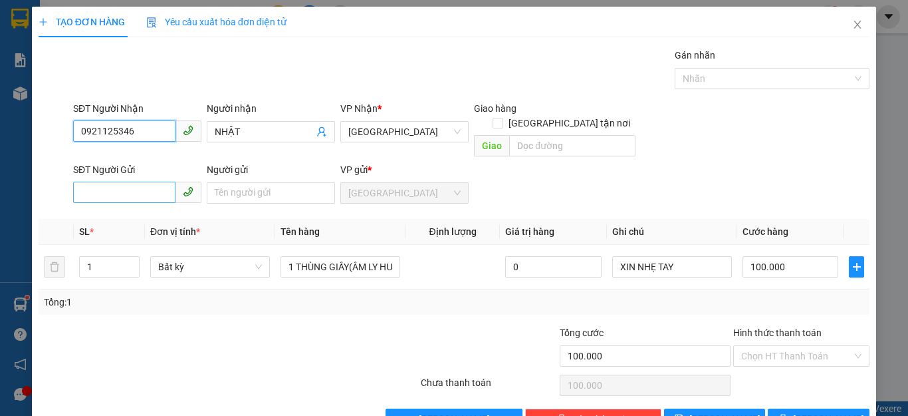
type input "0921125346"
click at [82, 182] on input "SĐT Người Gửi" at bounding box center [124, 192] width 102 height 21
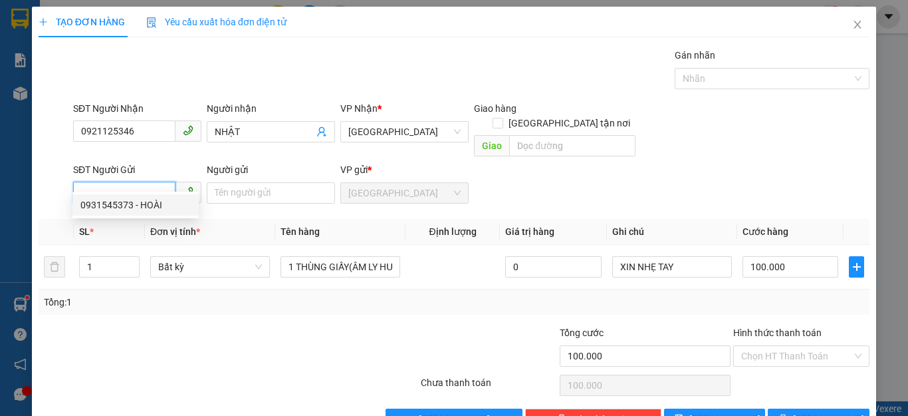
click at [110, 204] on div "0931545373 - HOÀI" at bounding box center [135, 205] width 110 height 15
type input "0931545373"
type input "HOÀI"
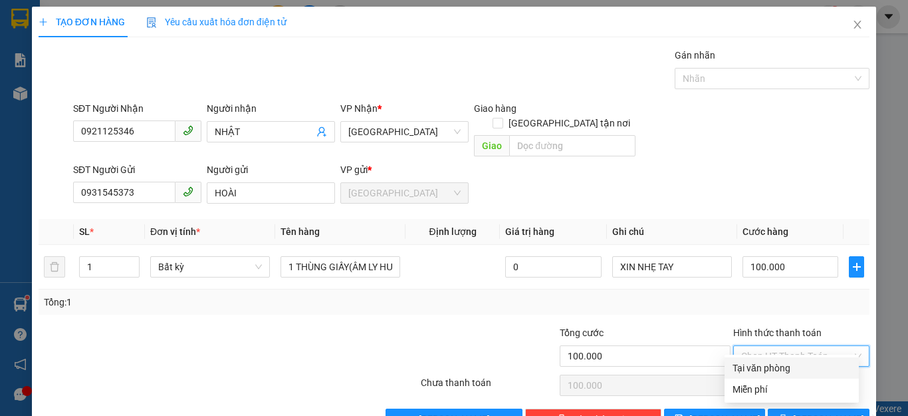
click at [786, 346] on input "Hình thức thanh toán" at bounding box center [797, 356] width 111 height 20
click at [783, 364] on div "Tại văn phòng" at bounding box center [792, 367] width 118 height 15
type input "0"
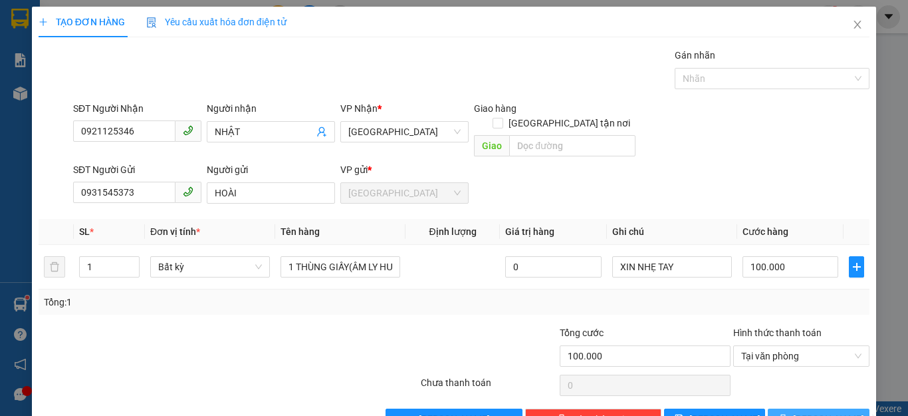
click at [795, 408] on button "[PERSON_NAME] và In" at bounding box center [819, 418] width 102 height 21
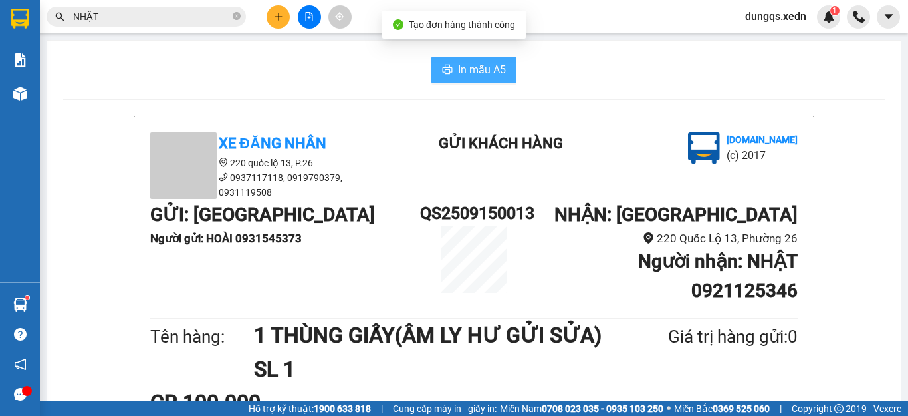
click at [472, 66] on span "In mẫu A5" at bounding box center [482, 69] width 48 height 17
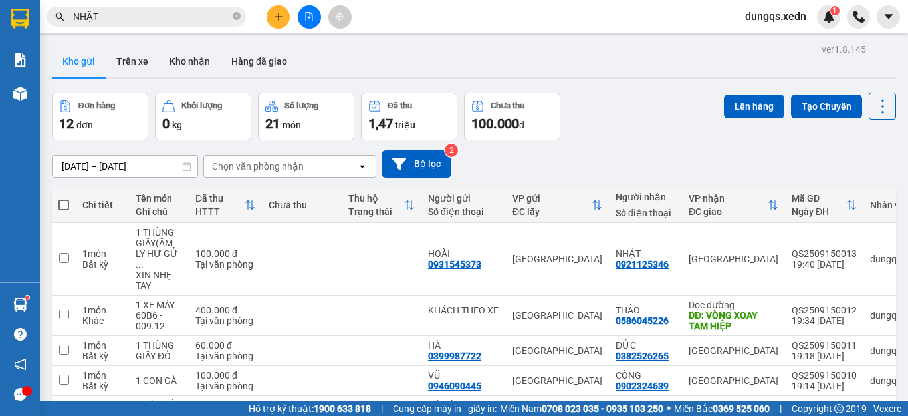
click at [63, 202] on span at bounding box center [64, 205] width 11 height 11
click at [64, 198] on input "checkbox" at bounding box center [64, 198] width 0 height 0
checkbox input "true"
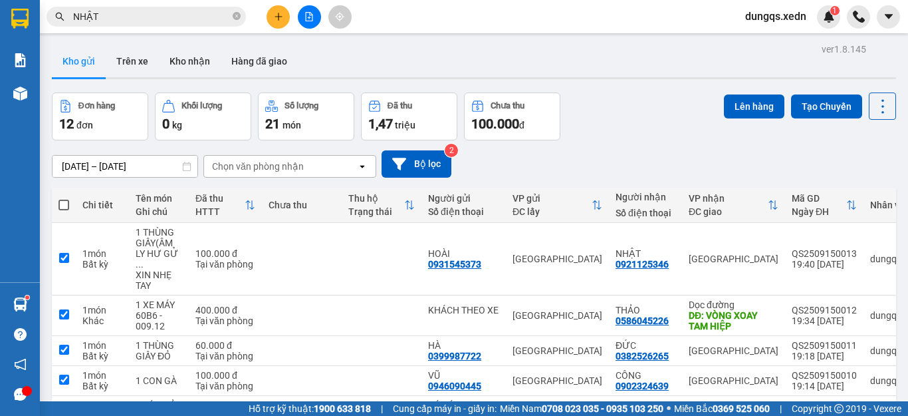
checkbox input "true"
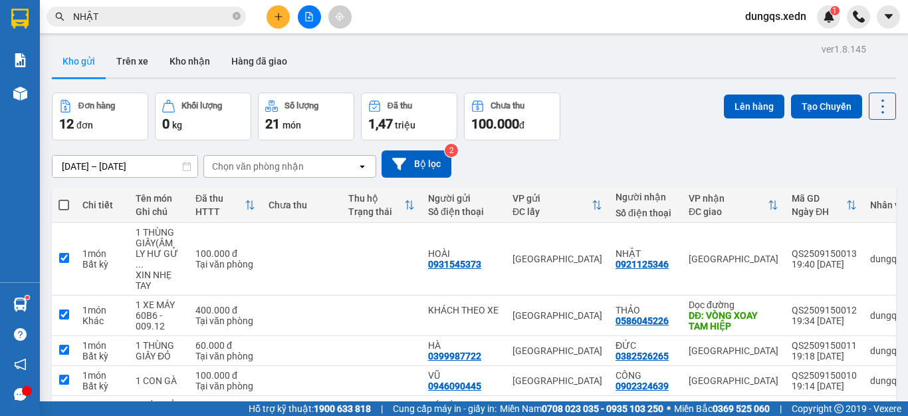
checkbox input "true"
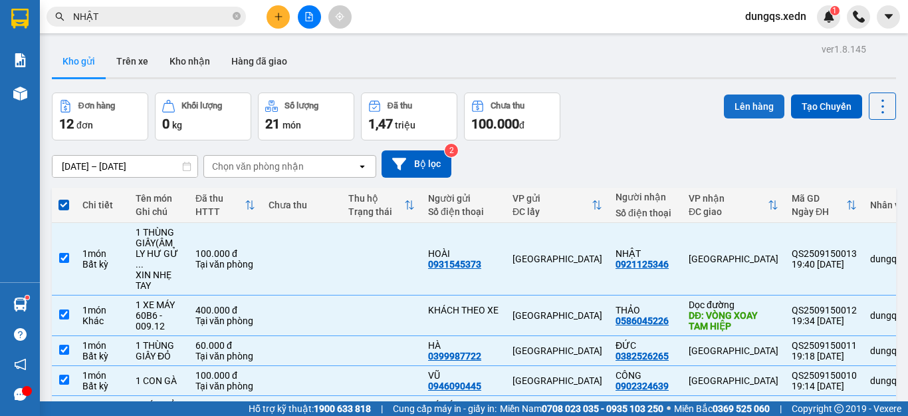
click at [741, 106] on button "Lên hàng" at bounding box center [754, 106] width 61 height 24
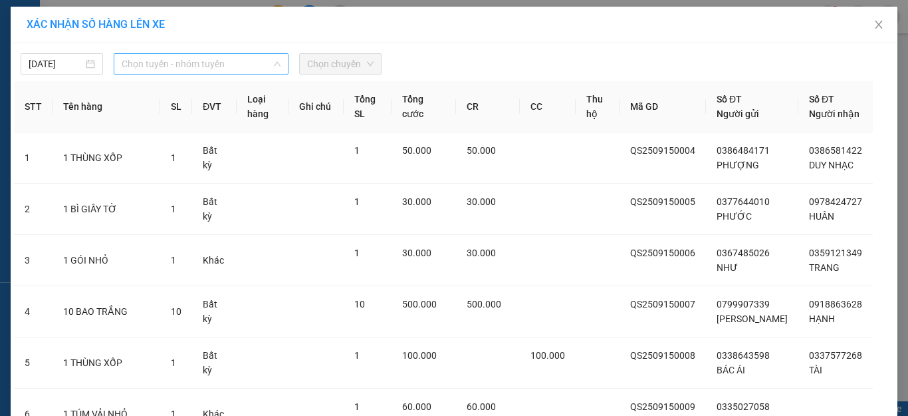
click at [205, 59] on span "Chọn tuyến - nhóm tuyến" at bounding box center [201, 64] width 159 height 20
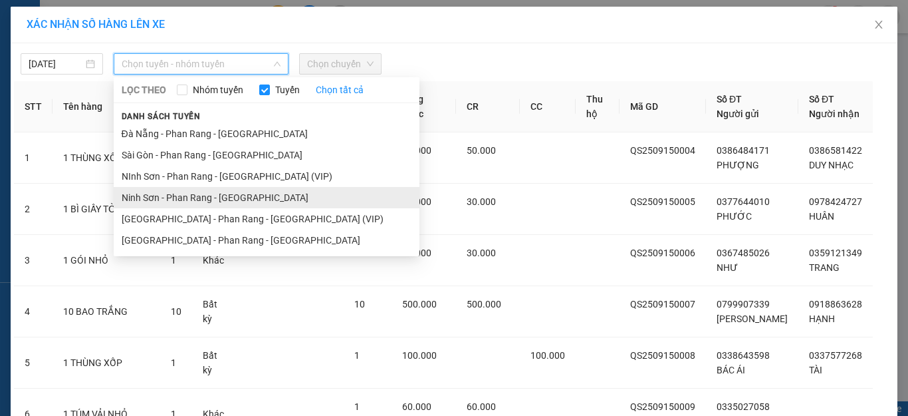
click at [200, 196] on li "Ninh Sơn - Phan Rang - [GEOGRAPHIC_DATA]" at bounding box center [267, 197] width 306 height 21
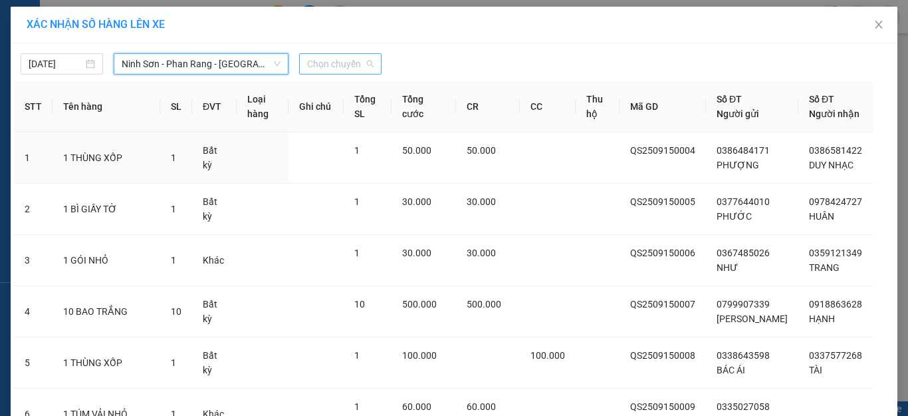
click at [326, 65] on span "Chọn chuyến" at bounding box center [340, 64] width 67 height 20
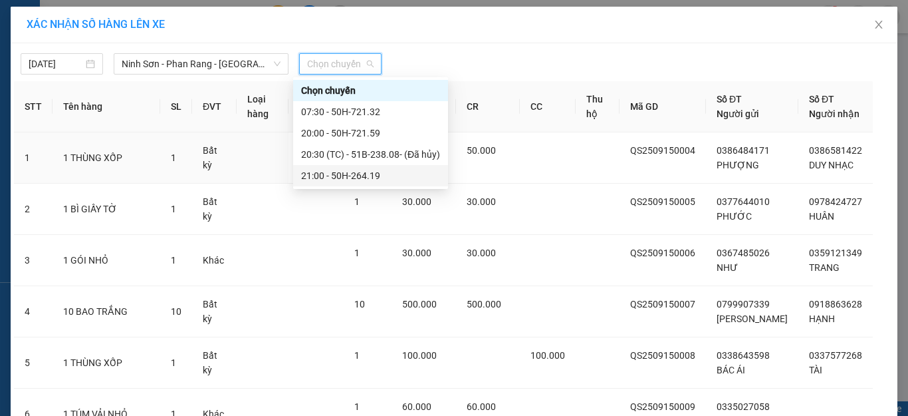
click at [366, 175] on div "21:00 - 50H-264.19" at bounding box center [370, 175] width 139 height 15
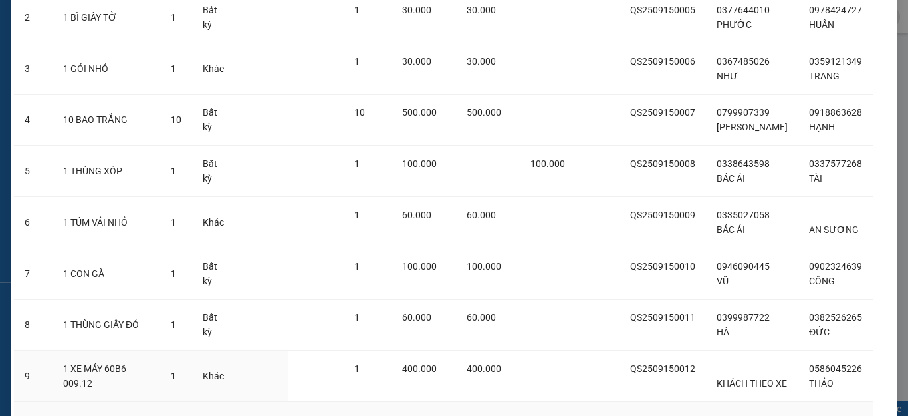
scroll to position [363, 0]
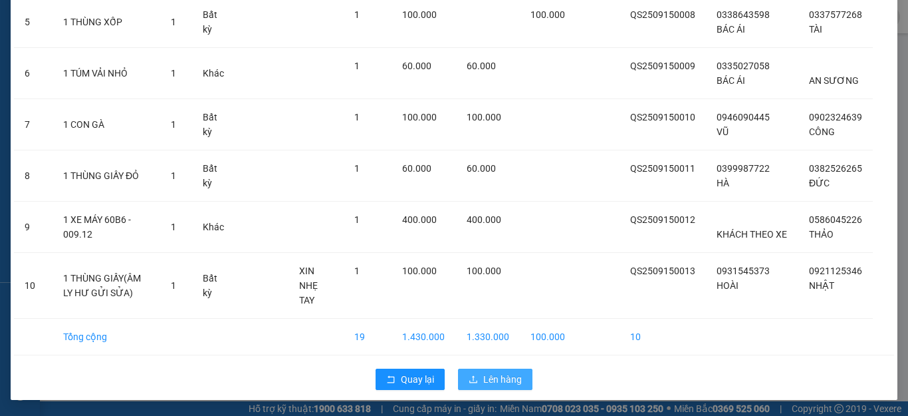
click at [483, 378] on span "Lên hàng" at bounding box center [502, 379] width 39 height 15
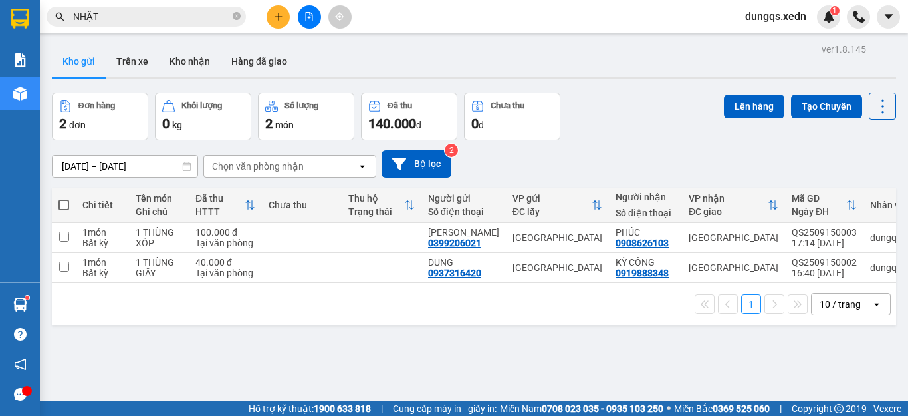
click at [62, 202] on span at bounding box center [64, 205] width 11 height 11
click at [64, 198] on input "checkbox" at bounding box center [64, 198] width 0 height 0
checkbox input "true"
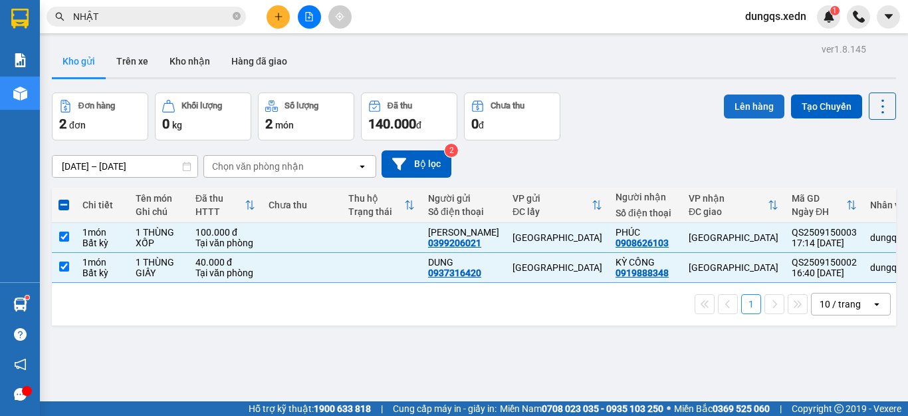
click at [742, 108] on button "Lên hàng" at bounding box center [754, 106] width 61 height 24
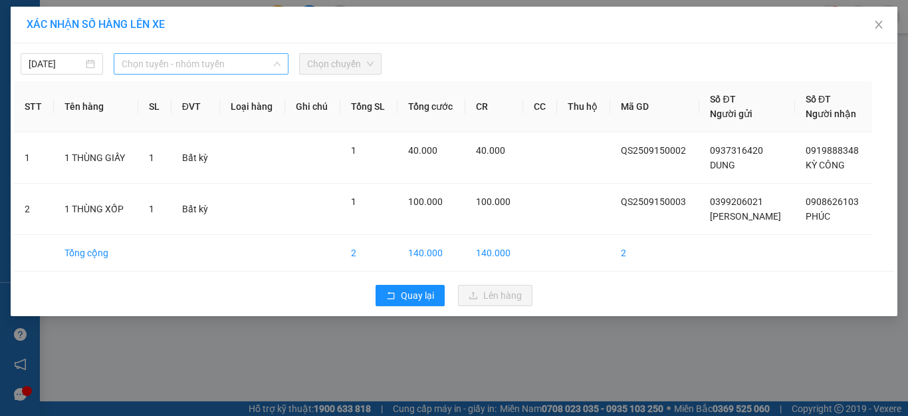
click at [228, 60] on span "Chọn tuyến - nhóm tuyến" at bounding box center [201, 64] width 159 height 20
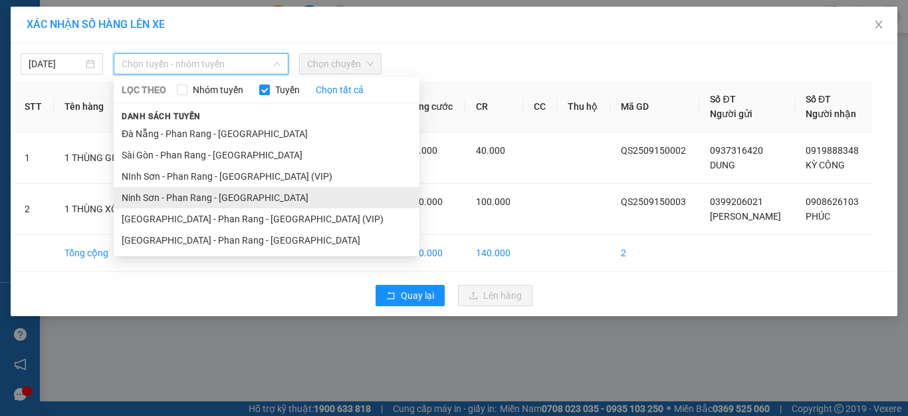
click at [202, 195] on li "Ninh Sơn - Phan Rang - [GEOGRAPHIC_DATA]" at bounding box center [267, 197] width 306 height 21
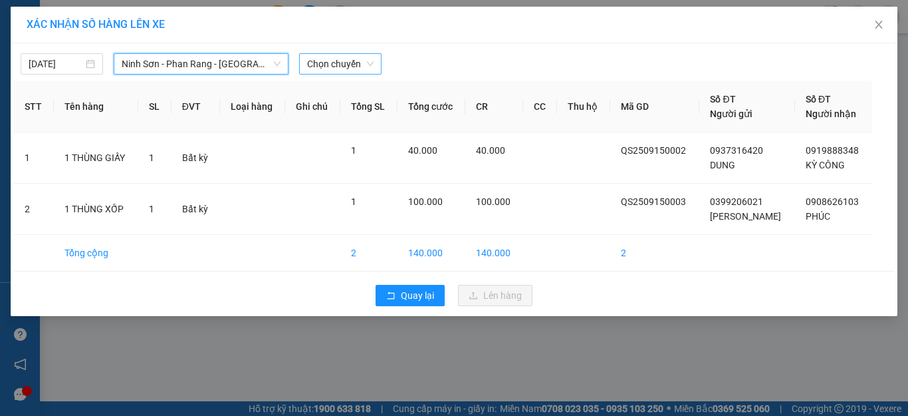
click at [317, 62] on span "Chọn chuyến" at bounding box center [340, 64] width 67 height 20
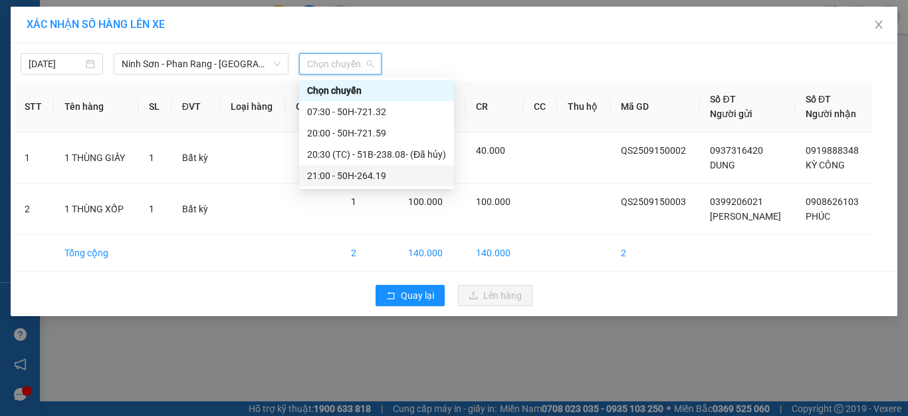
click at [378, 174] on div "21:00 - 50H-264.19" at bounding box center [376, 175] width 139 height 15
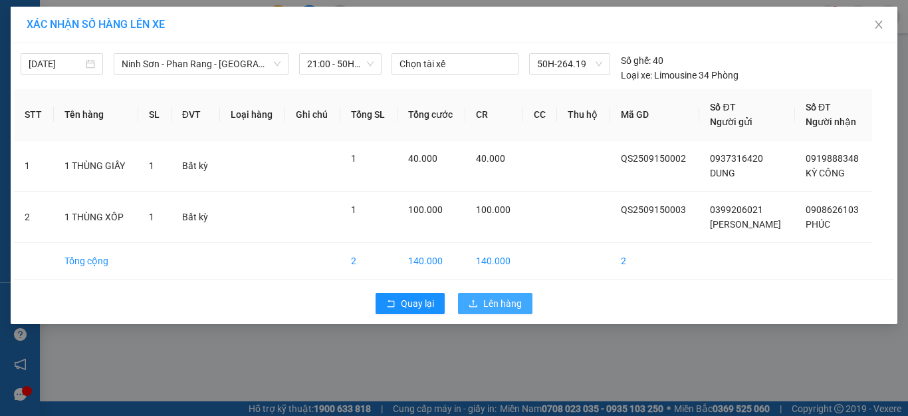
click at [483, 302] on span "Lên hàng" at bounding box center [502, 303] width 39 height 15
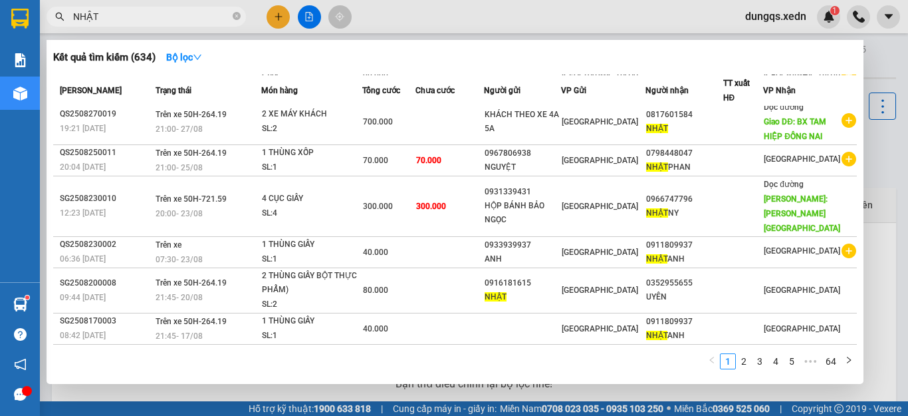
click at [100, 15] on input "NHẬT" at bounding box center [151, 16] width 157 height 15
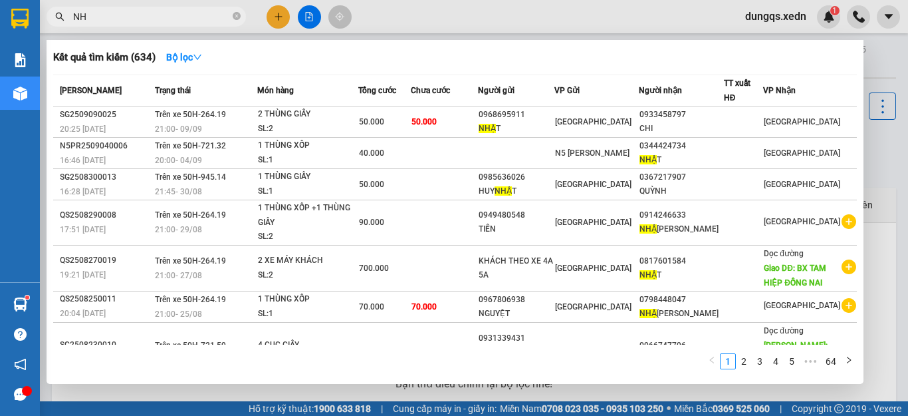
type input "N"
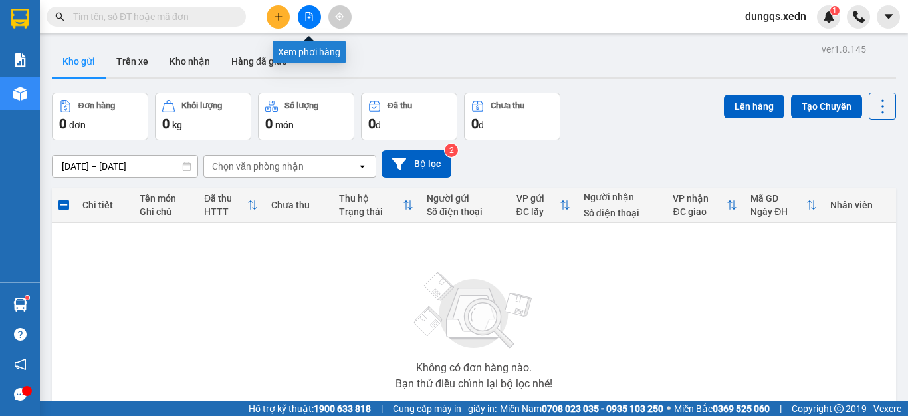
click at [311, 17] on icon "file-add" at bounding box center [309, 16] width 9 height 9
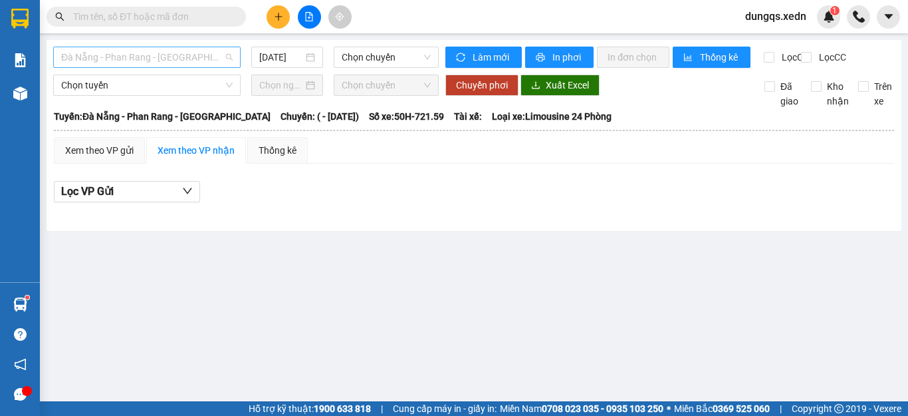
click at [194, 58] on span "Đà Nẵng - Phan Rang - [GEOGRAPHIC_DATA]" at bounding box center [147, 57] width 172 height 20
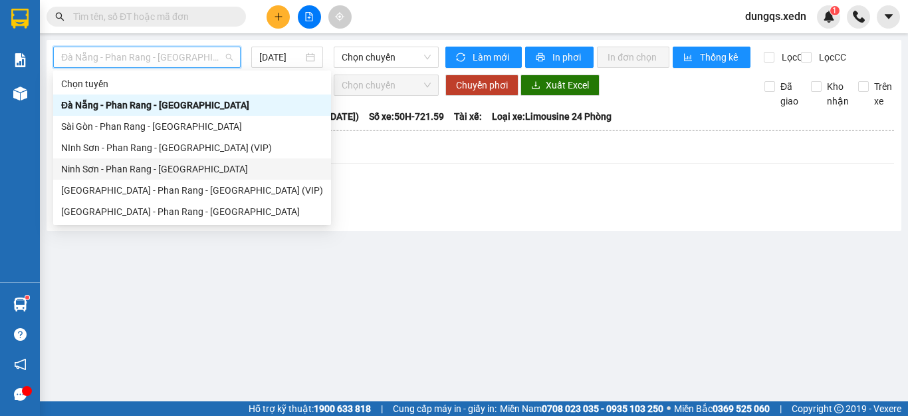
click at [150, 170] on div "Ninh Sơn - Phan Rang - [GEOGRAPHIC_DATA]" at bounding box center [192, 169] width 262 height 15
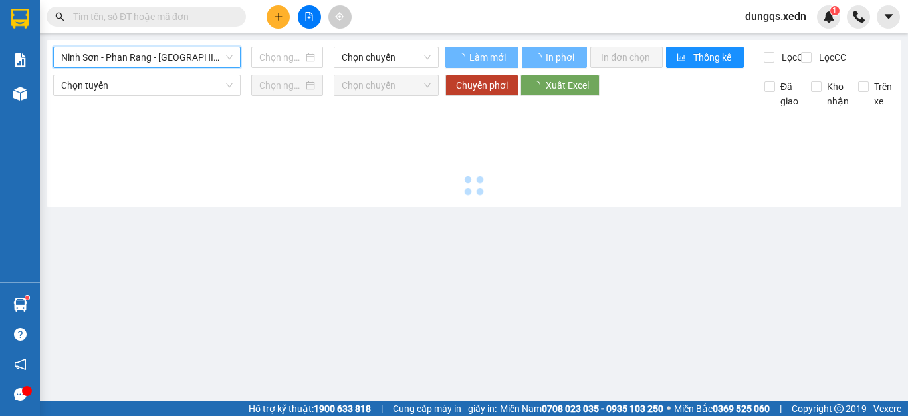
type input "[DATE]"
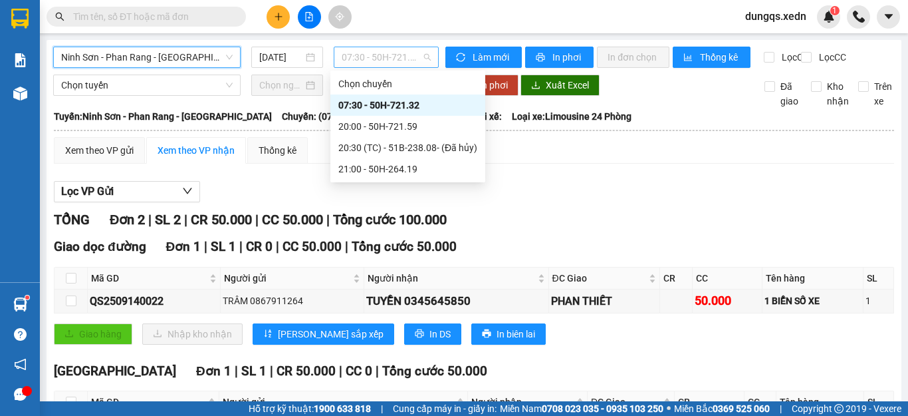
click at [380, 59] on span "07:30 - 50H-721.32" at bounding box center [386, 57] width 89 height 20
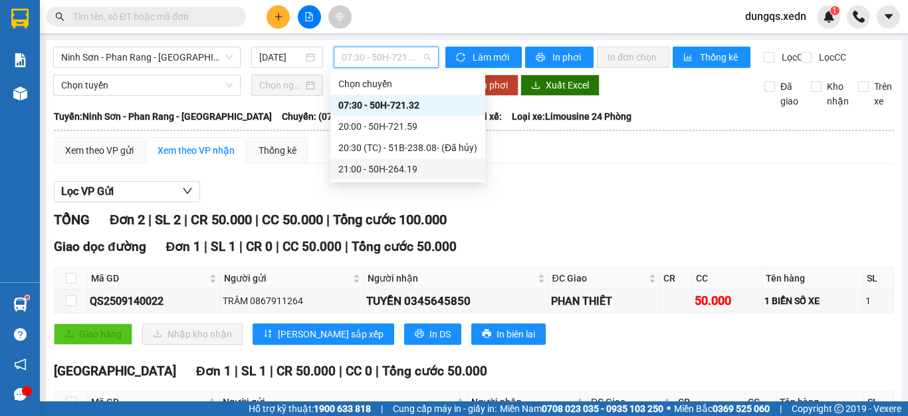
click at [409, 168] on div "21:00 - 50H-264.19" at bounding box center [408, 169] width 139 height 15
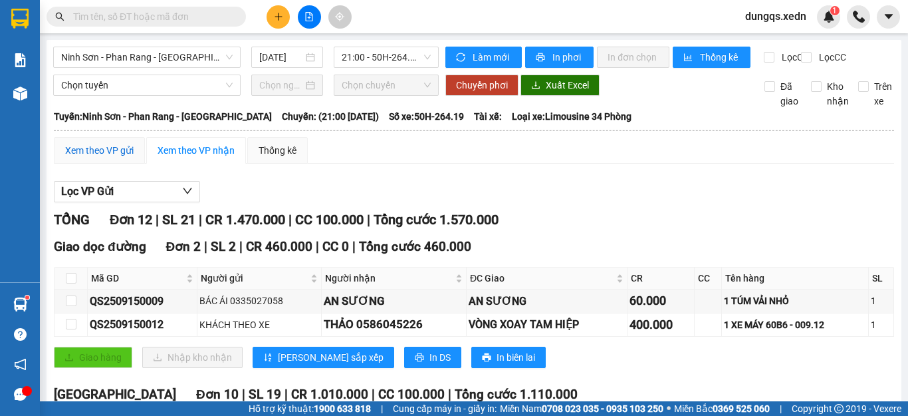
click at [100, 158] on div "Xem theo VP gửi" at bounding box center [99, 150] width 68 height 15
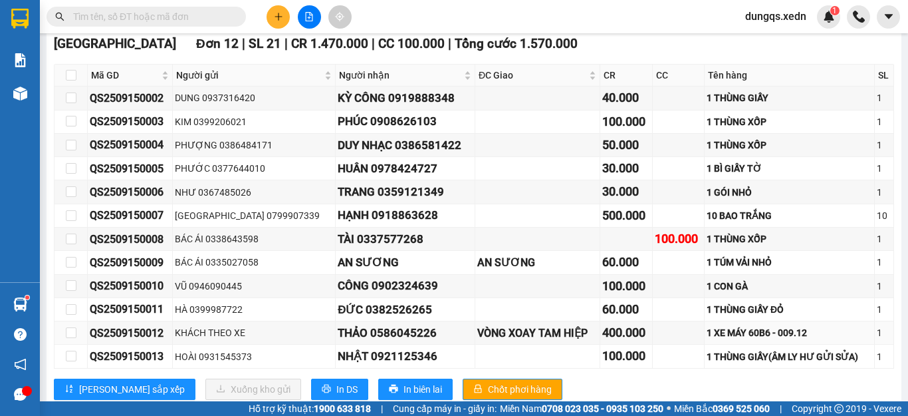
scroll to position [250, 0]
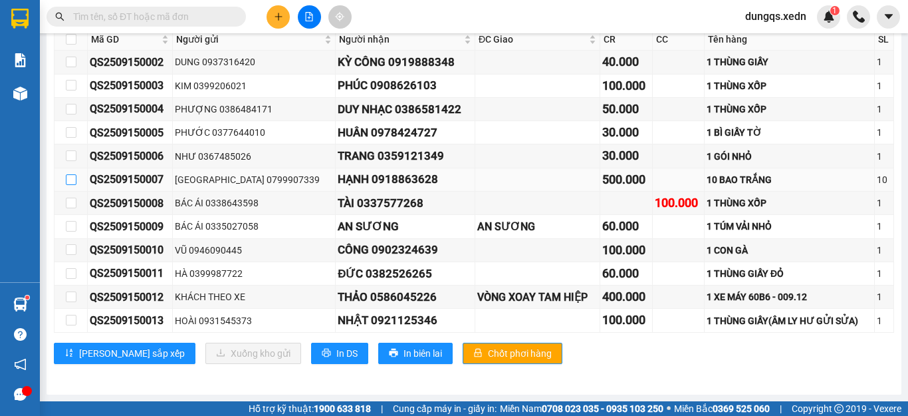
click at [68, 179] on input "checkbox" at bounding box center [71, 179] width 11 height 11
checkbox input "true"
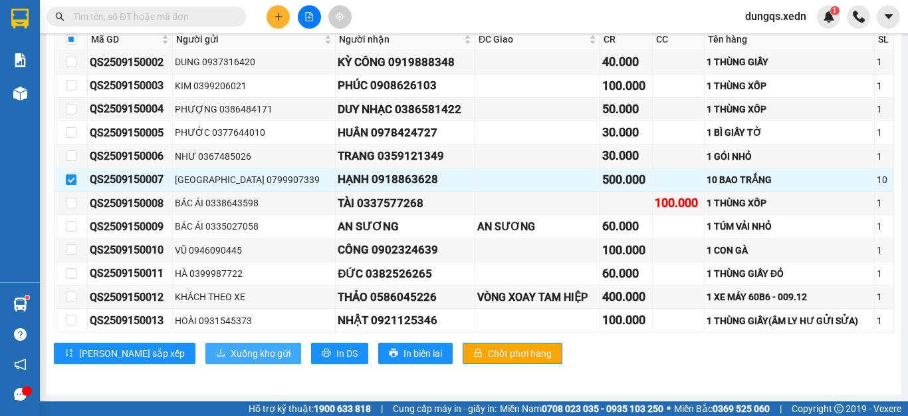
click at [231, 353] on span "Xuống kho gửi" at bounding box center [261, 353] width 60 height 15
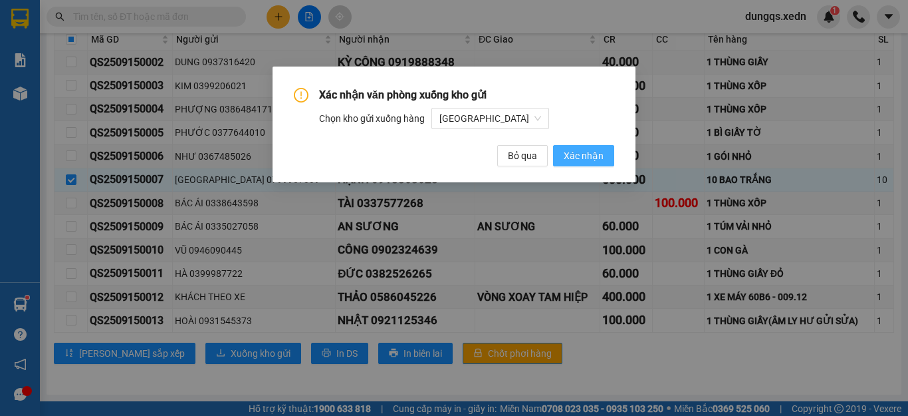
click at [578, 156] on span "Xác nhận" at bounding box center [584, 155] width 40 height 15
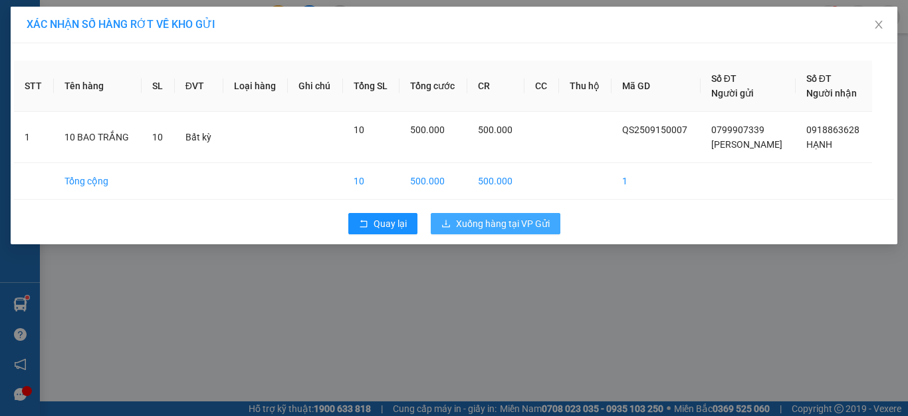
click at [511, 223] on span "Xuống hàng tại VP Gửi" at bounding box center [503, 223] width 94 height 15
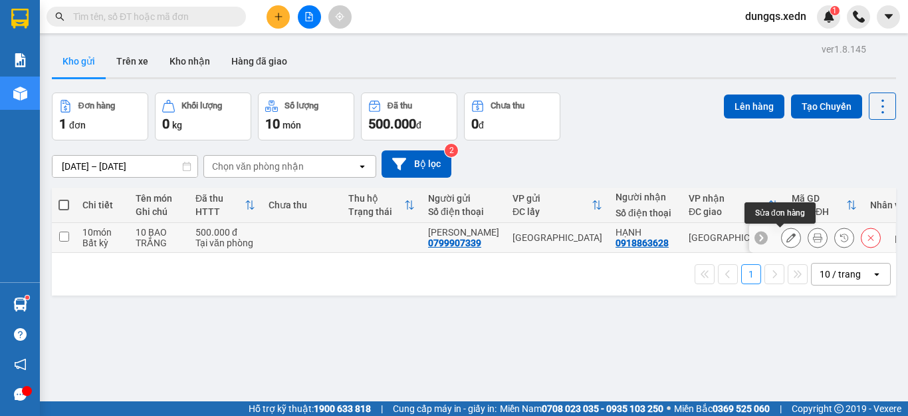
click at [787, 238] on icon at bounding box center [791, 237] width 9 height 9
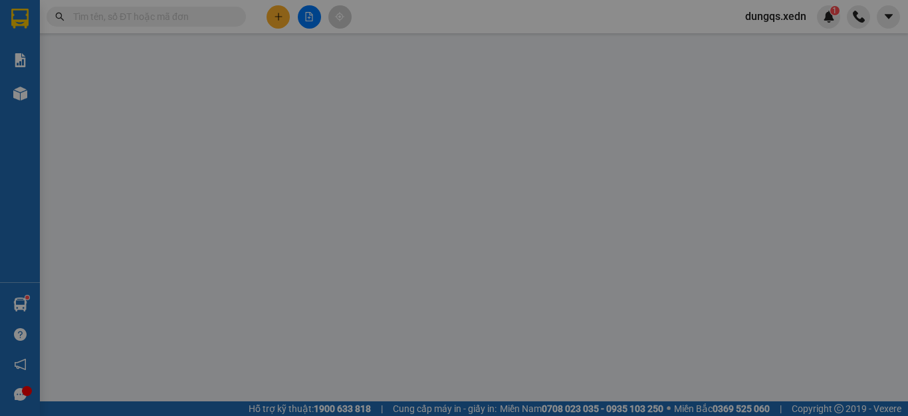
type input "0918863628"
type input "HẠNH"
type input "0799907339"
type input "[PERSON_NAME]"
type input "500.000"
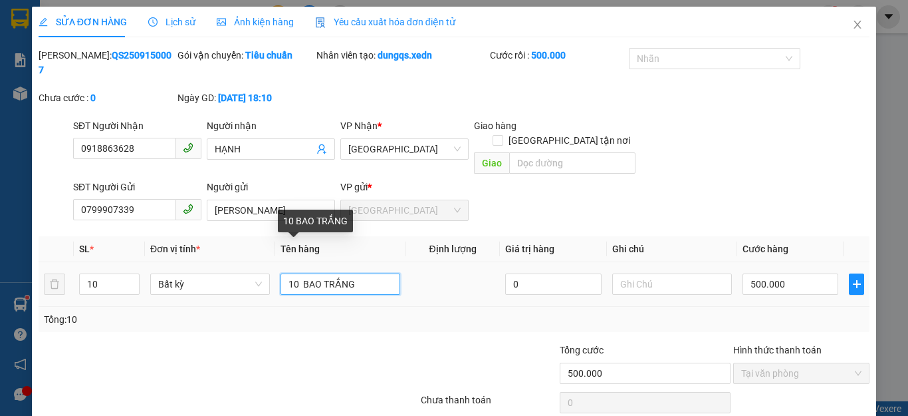
click at [352, 273] on input "10 BAO TRẮNG" at bounding box center [341, 283] width 120 height 21
type input "10 BAO XANH"
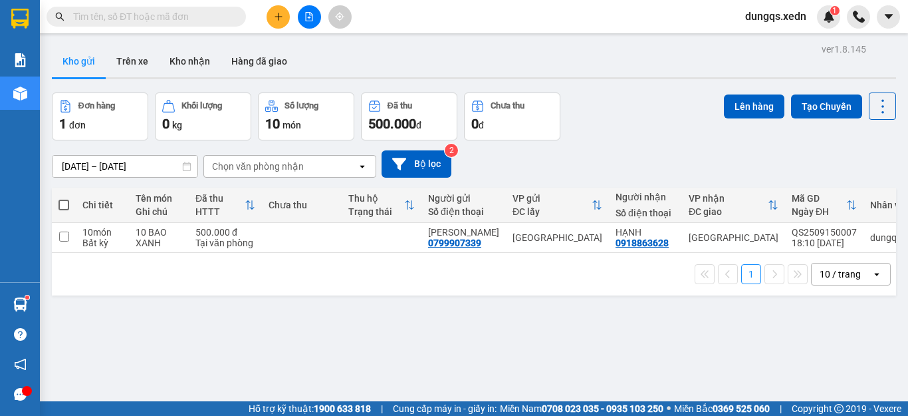
click at [63, 205] on span at bounding box center [64, 205] width 11 height 11
click at [64, 198] on input "checkbox" at bounding box center [64, 198] width 0 height 0
checkbox input "true"
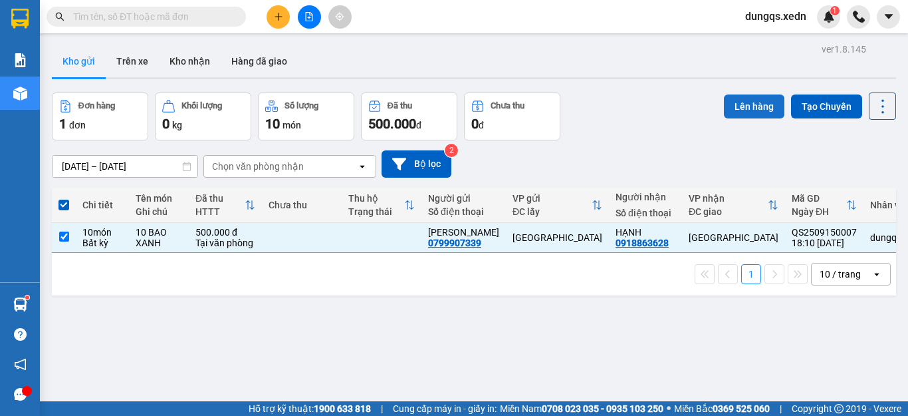
click at [734, 106] on button "Lên hàng" at bounding box center [754, 106] width 61 height 24
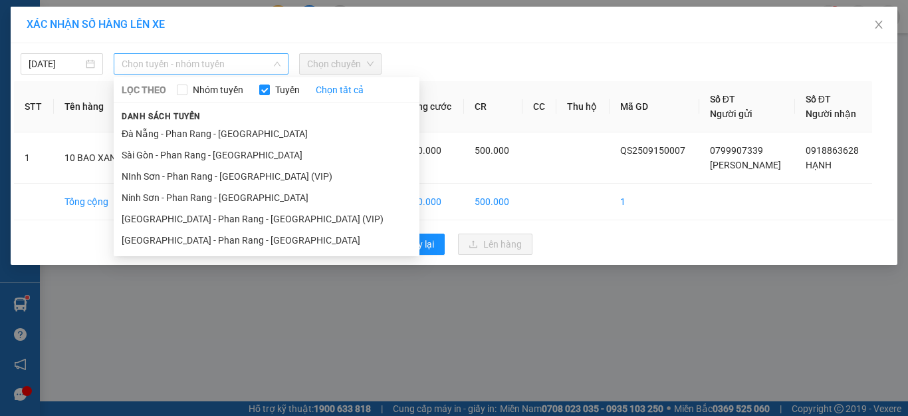
click at [259, 63] on span "Chọn tuyến - nhóm tuyến" at bounding box center [201, 64] width 159 height 20
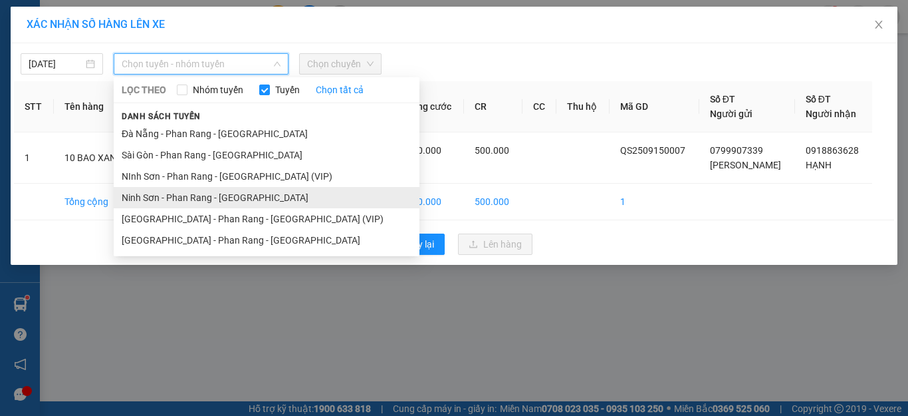
click at [217, 198] on li "Ninh Sơn - Phan Rang - [GEOGRAPHIC_DATA]" at bounding box center [267, 197] width 306 height 21
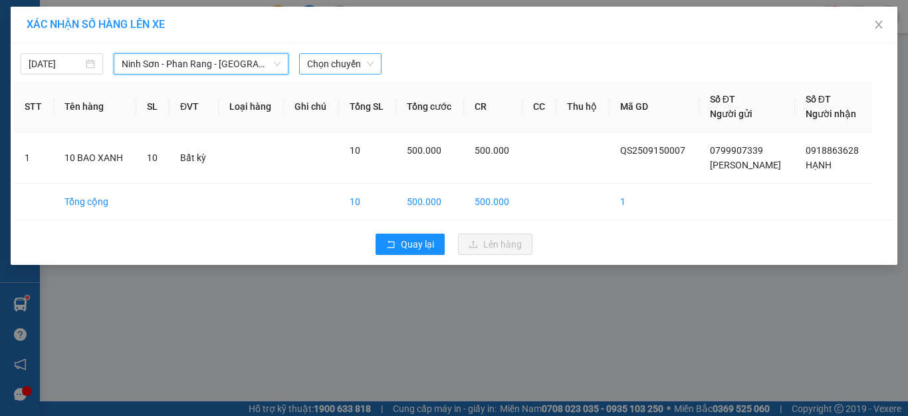
click at [330, 65] on span "Chọn chuyến" at bounding box center [340, 64] width 67 height 20
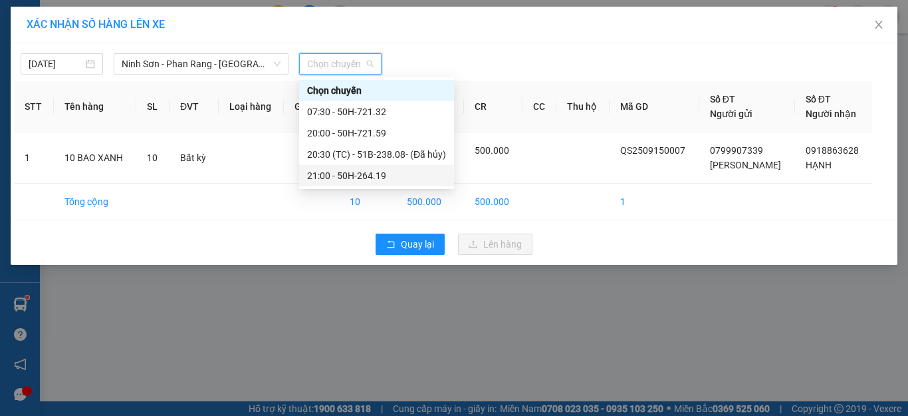
click at [373, 172] on div "21:00 - 50H-264.19" at bounding box center [376, 175] width 139 height 15
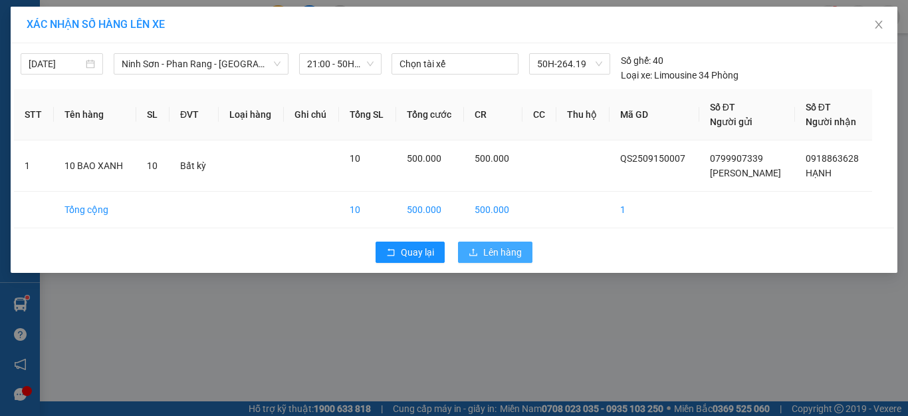
click at [487, 251] on span "Lên hàng" at bounding box center [502, 252] width 39 height 15
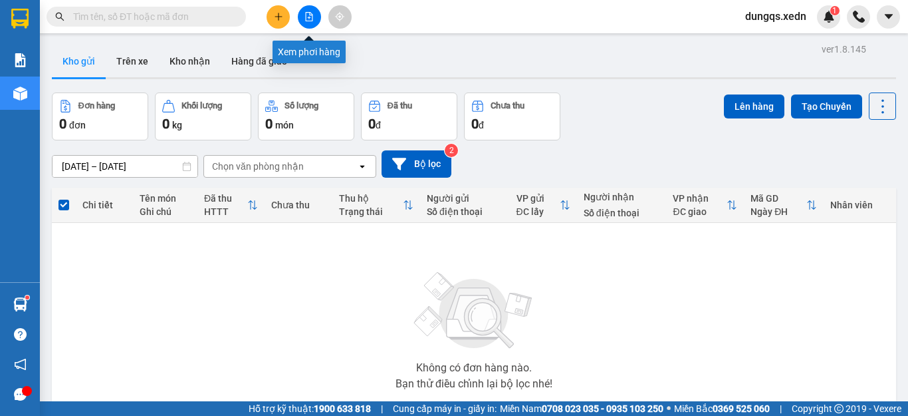
click at [307, 18] on icon "file-add" at bounding box center [309, 16] width 9 height 9
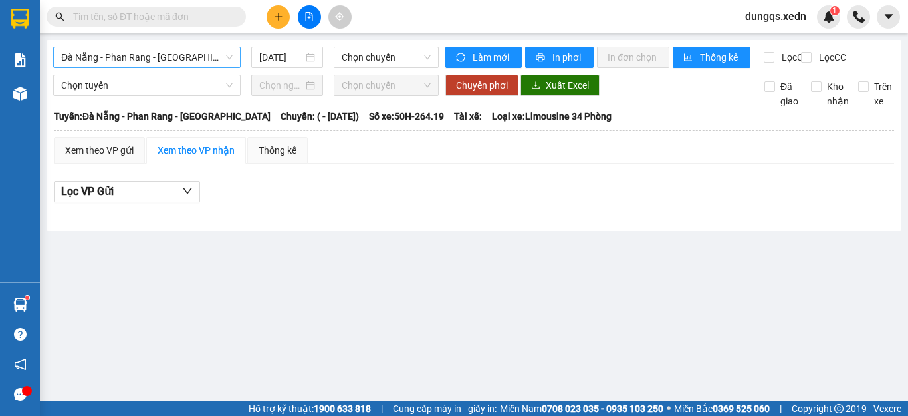
click at [132, 57] on span "Đà Nẵng - Phan Rang - [GEOGRAPHIC_DATA]" at bounding box center [147, 57] width 172 height 20
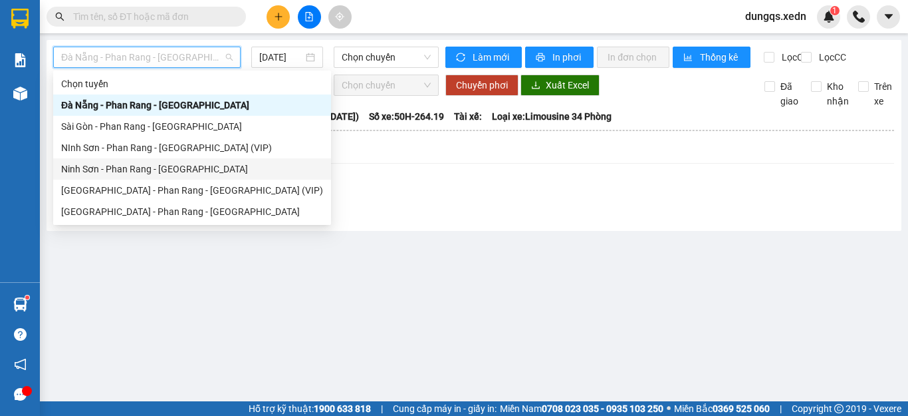
click at [125, 167] on div "Ninh Sơn - Phan Rang - [GEOGRAPHIC_DATA]" at bounding box center [192, 169] width 262 height 15
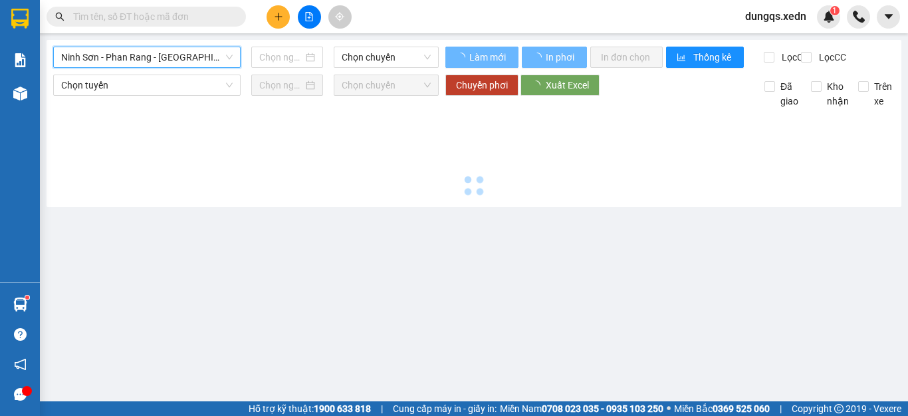
type input "[DATE]"
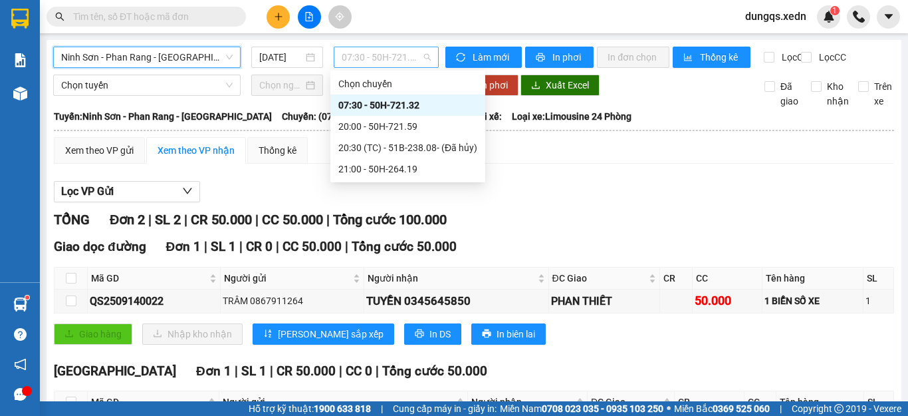
click at [371, 57] on span "07:30 - 50H-721.32" at bounding box center [386, 57] width 89 height 20
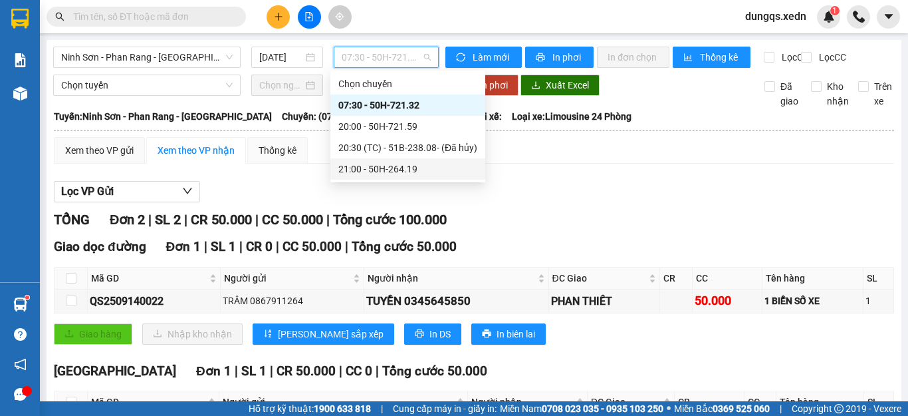
click at [403, 167] on div "21:00 - 50H-264.19" at bounding box center [408, 169] width 139 height 15
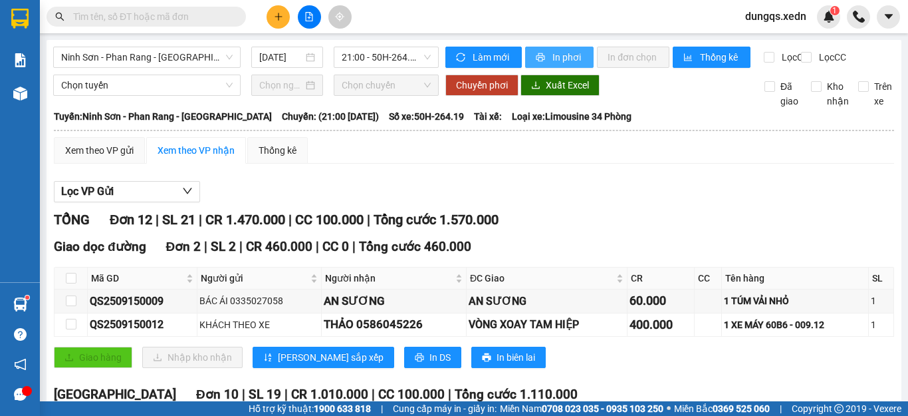
click at [553, 55] on span "In phơi" at bounding box center [568, 57] width 31 height 15
click at [381, 58] on span "21:00 - 50H-264.19" at bounding box center [386, 57] width 89 height 20
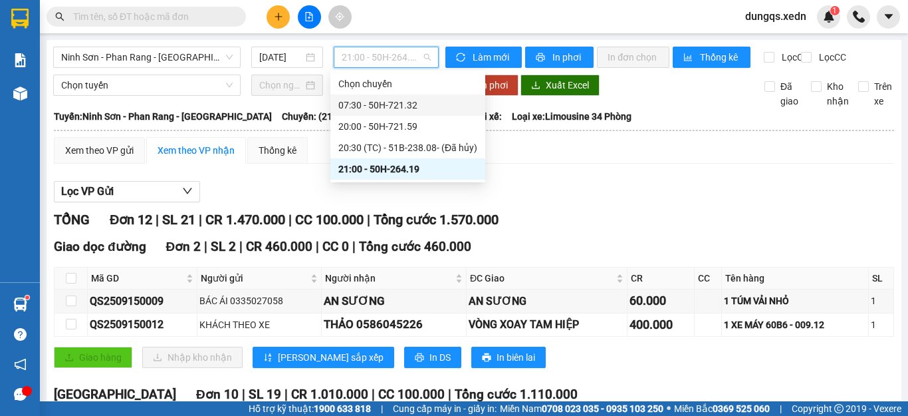
click at [390, 104] on div "07:30 - 50H-721.32" at bounding box center [408, 105] width 139 height 15
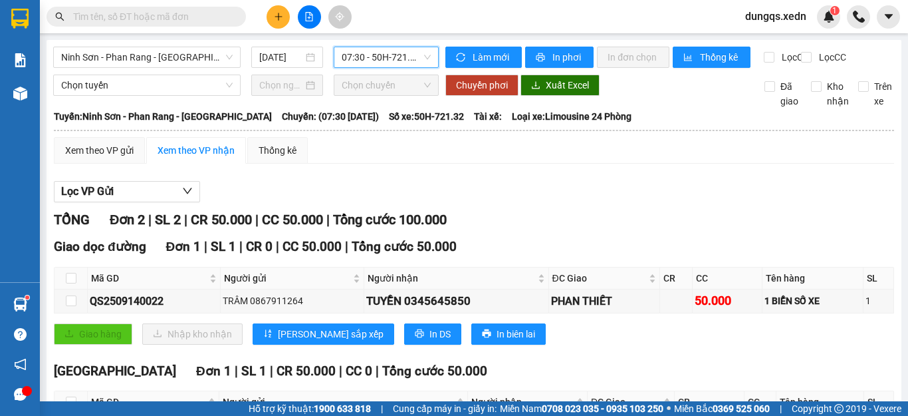
click at [790, 16] on span "dungqs.xedn" at bounding box center [776, 16] width 82 height 17
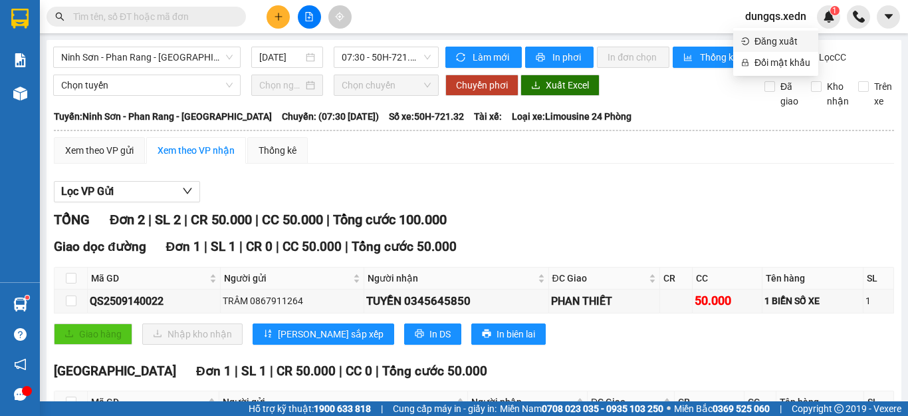
click at [775, 41] on span "Đăng xuất" at bounding box center [783, 41] width 56 height 15
